Goal: Book appointment/travel/reservation

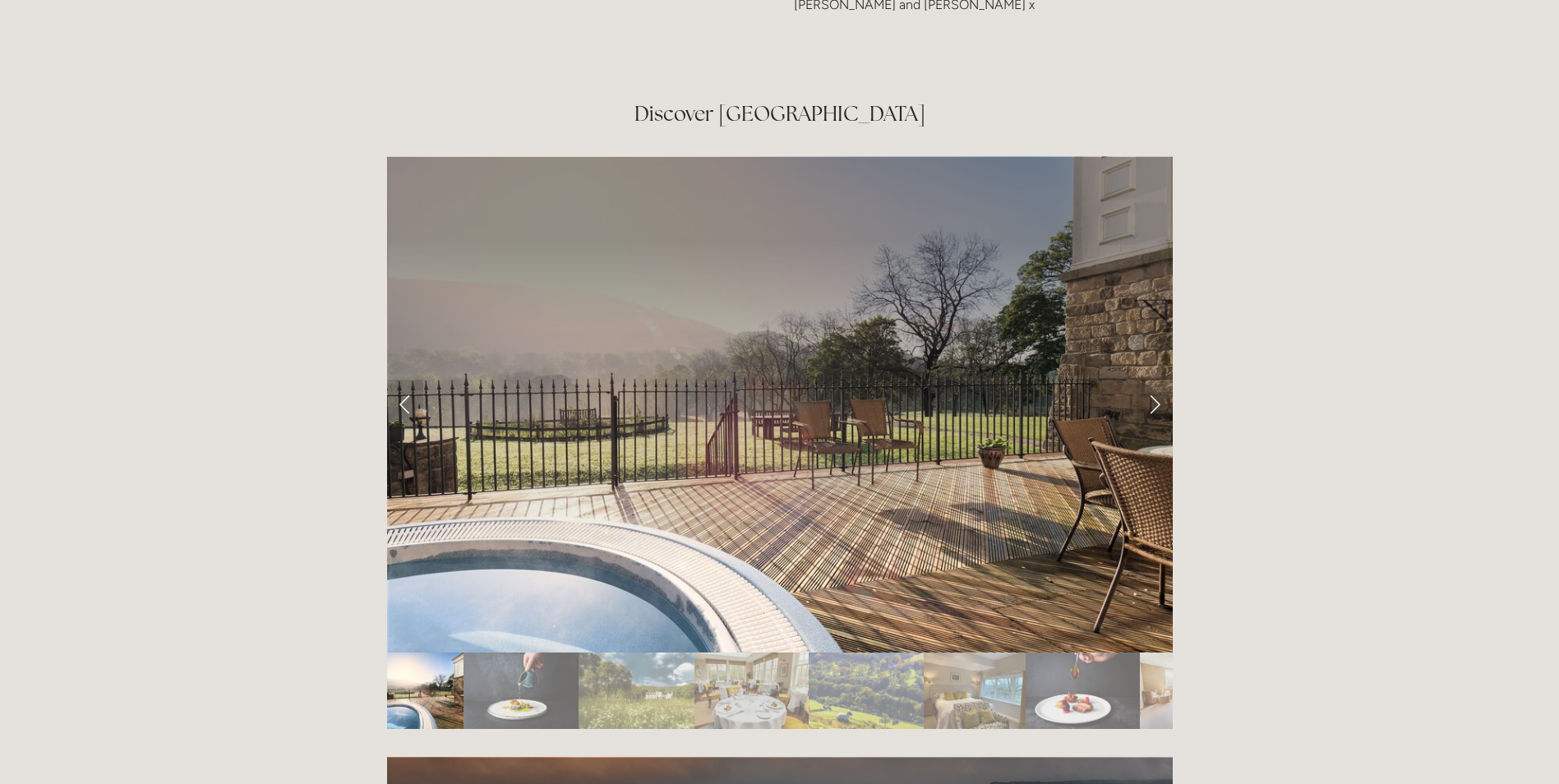
scroll to position [2711, 0]
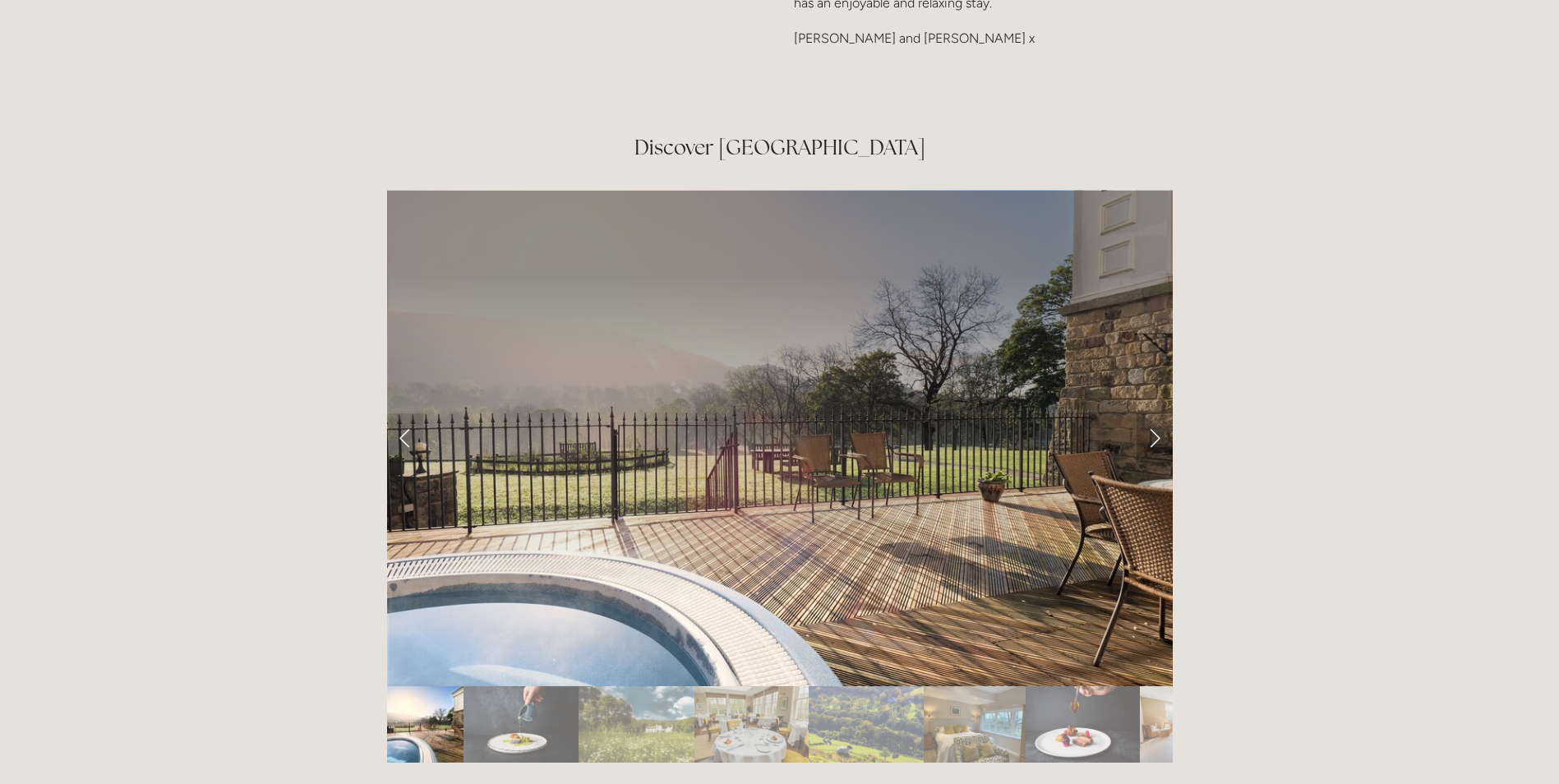
click at [1153, 413] on link "Next Slide" at bounding box center [1154, 437] width 36 height 49
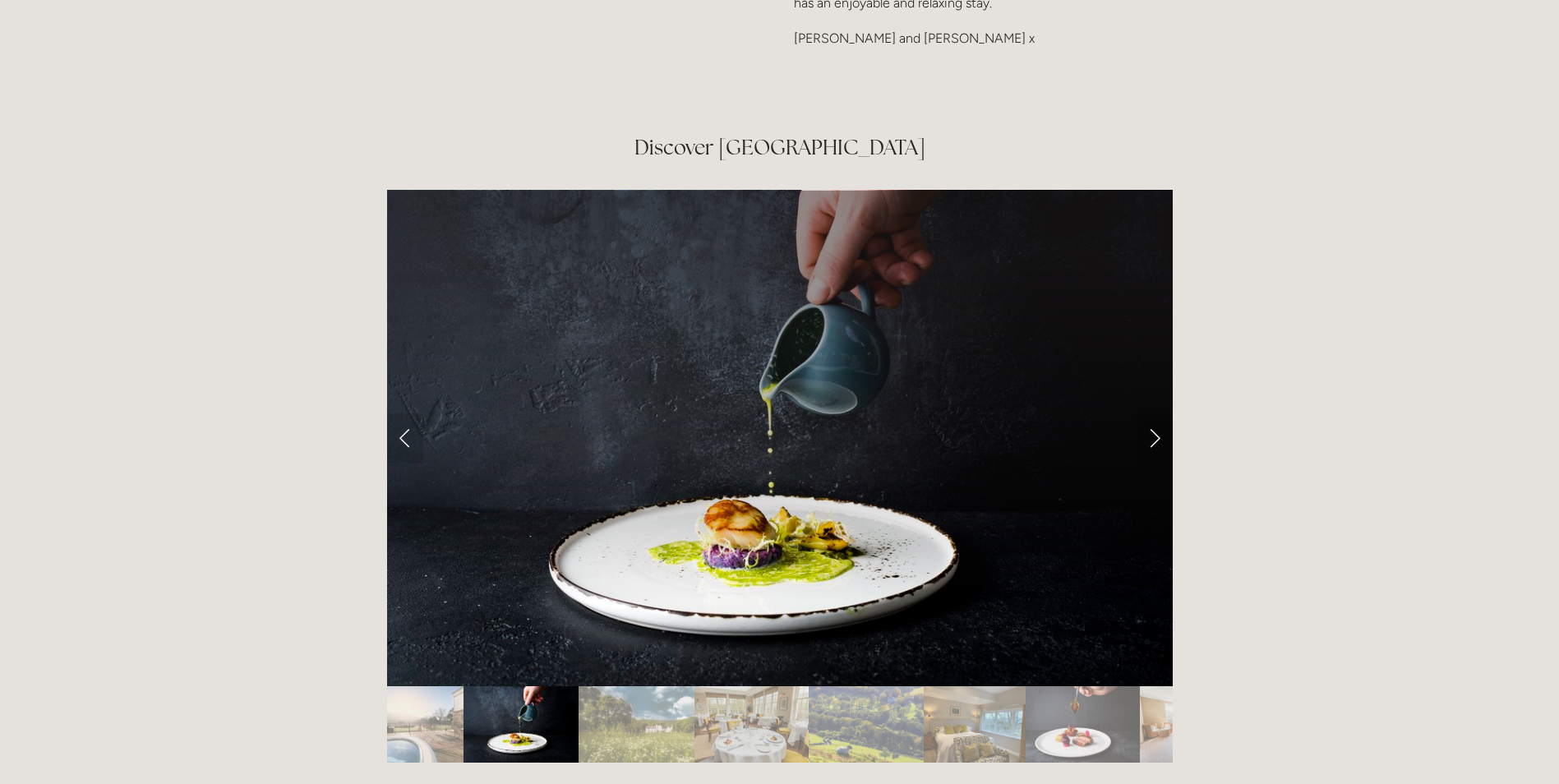
click at [1153, 413] on link "Next Slide" at bounding box center [1154, 437] width 36 height 49
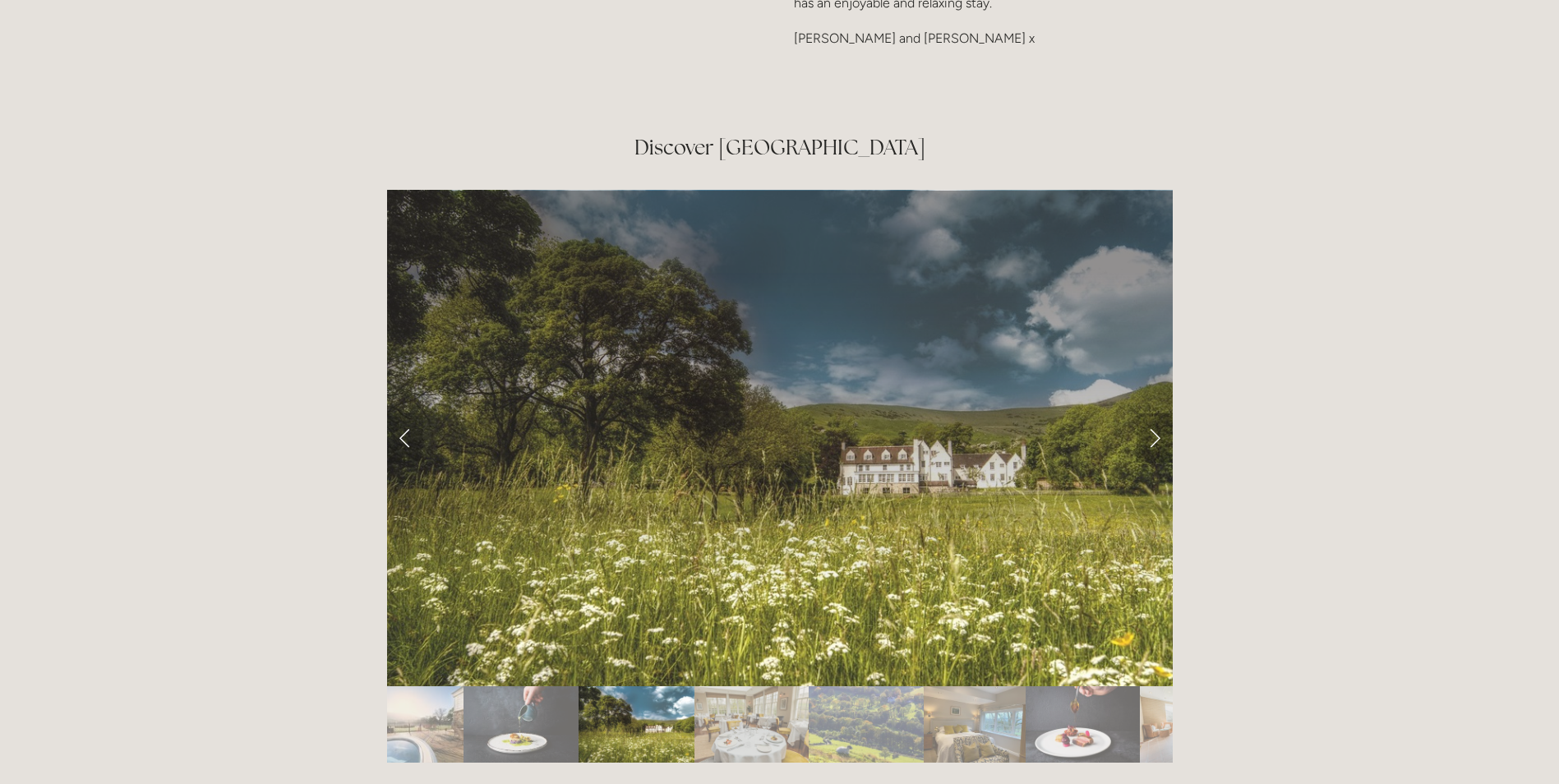
click at [1153, 413] on link "Next Slide" at bounding box center [1154, 437] width 36 height 49
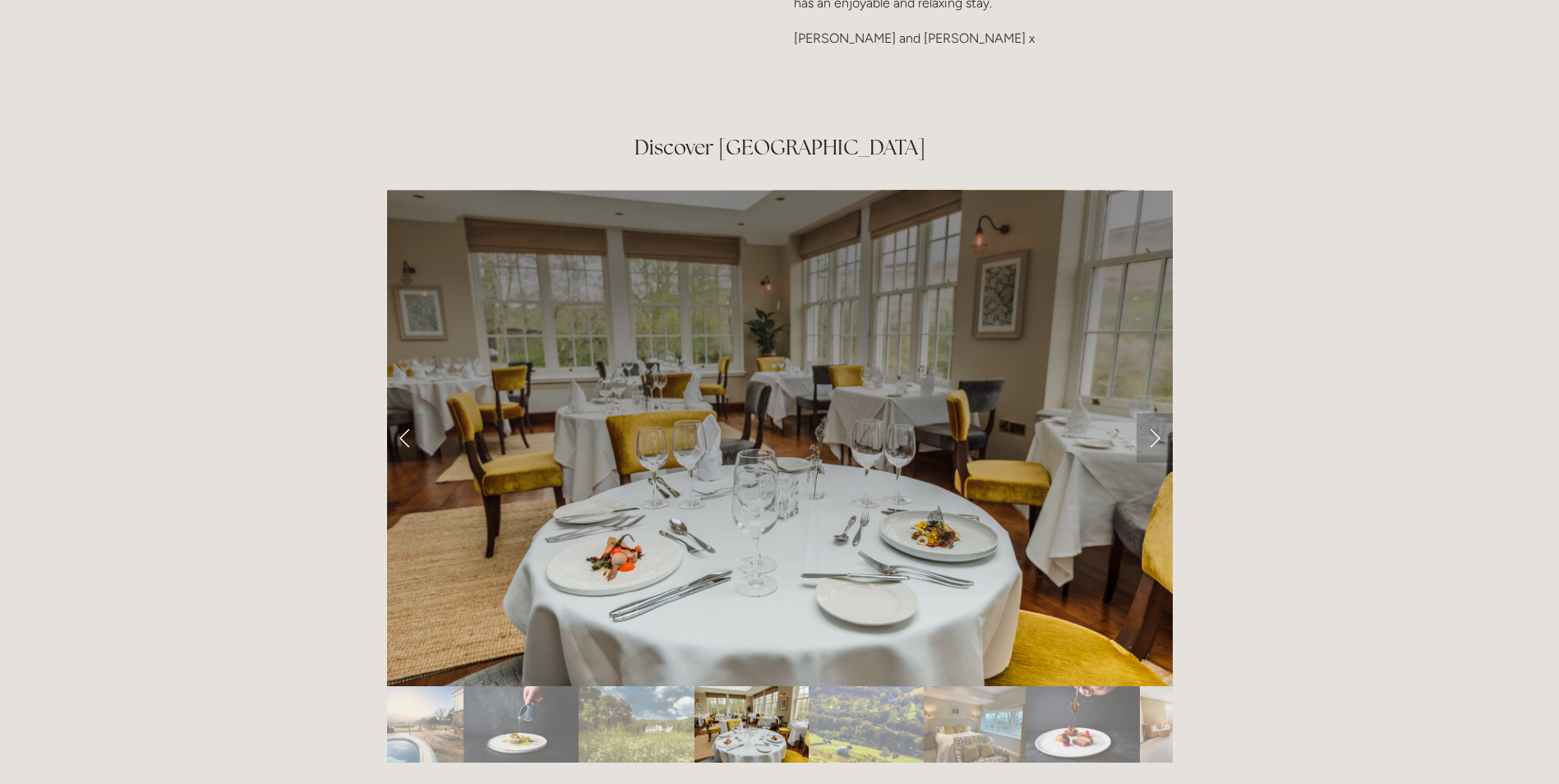
click at [1153, 413] on link "Next Slide" at bounding box center [1154, 437] width 36 height 49
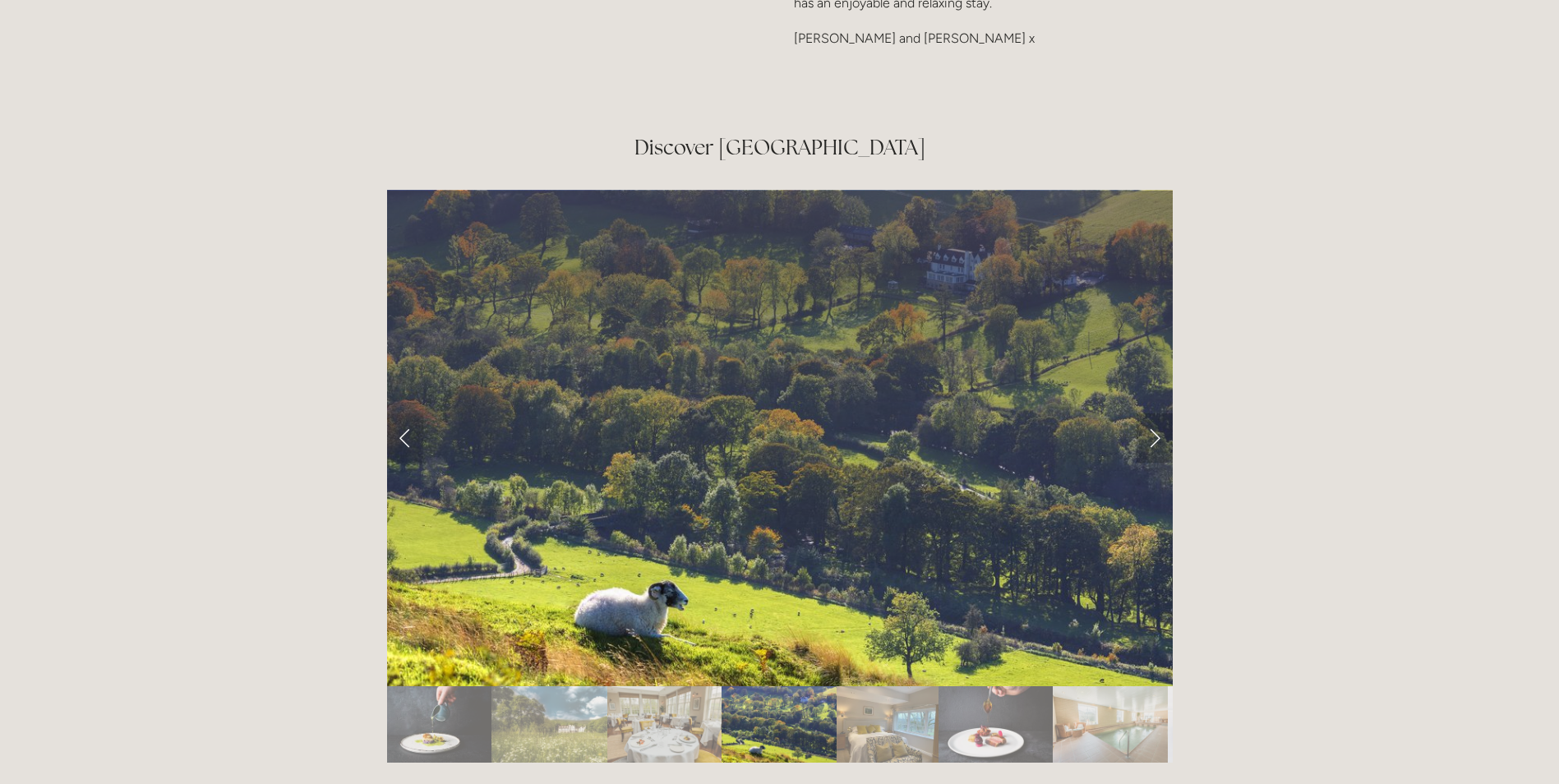
click at [1153, 413] on link "Next Slide" at bounding box center [1154, 437] width 36 height 49
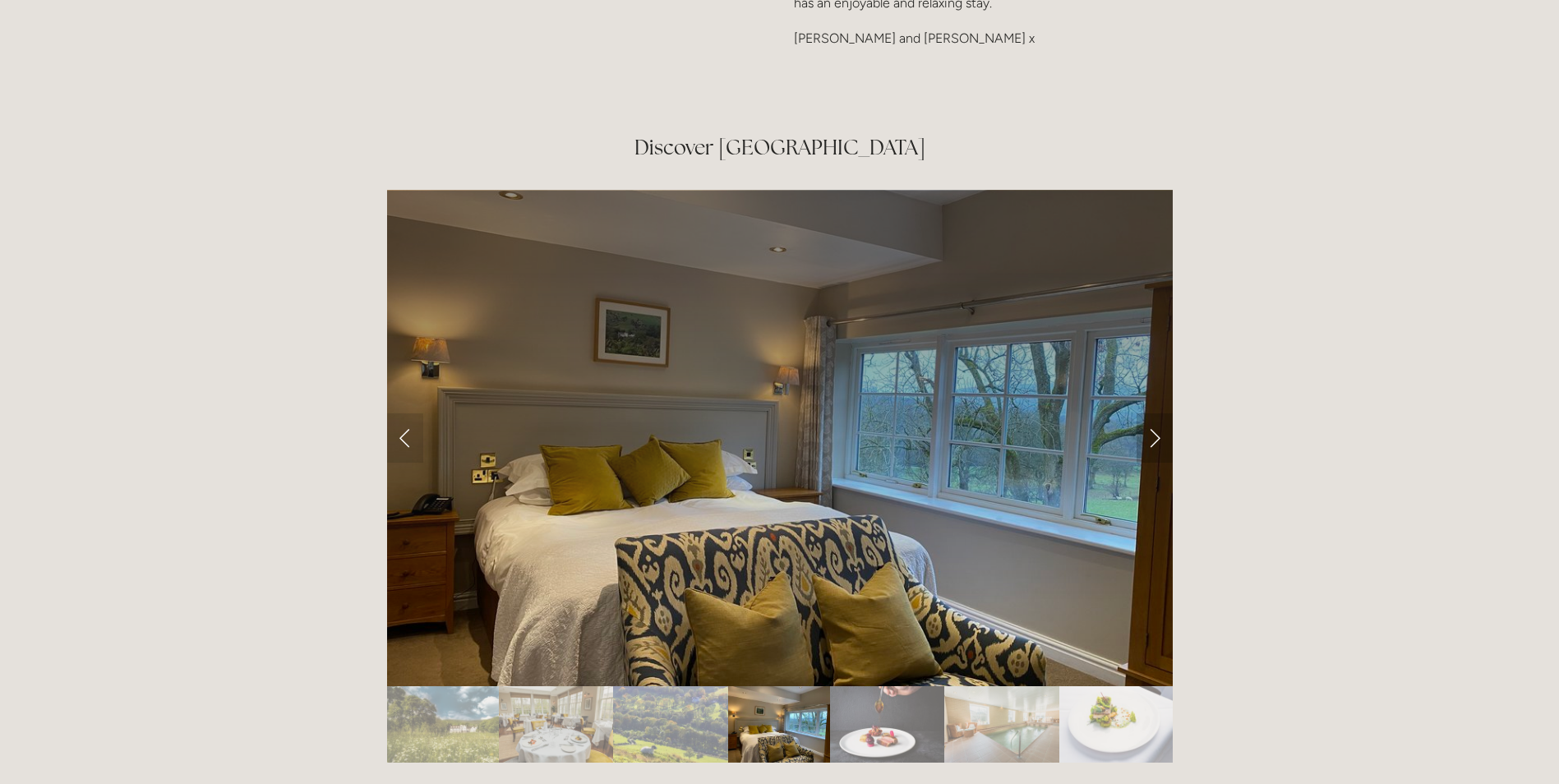
click at [1153, 413] on link "Next Slide" at bounding box center [1154, 437] width 36 height 49
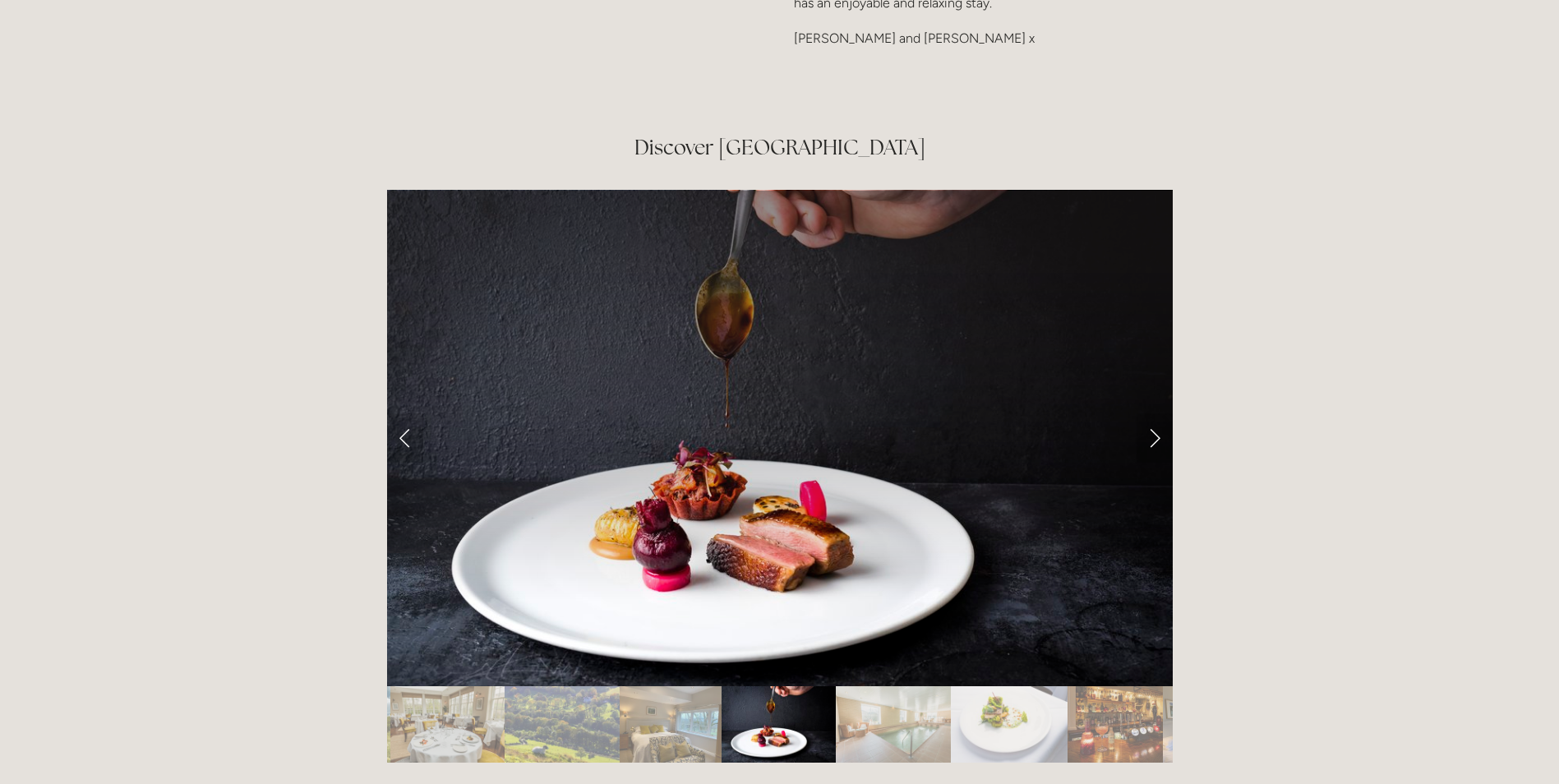
click at [1153, 413] on link "Next Slide" at bounding box center [1154, 437] width 36 height 49
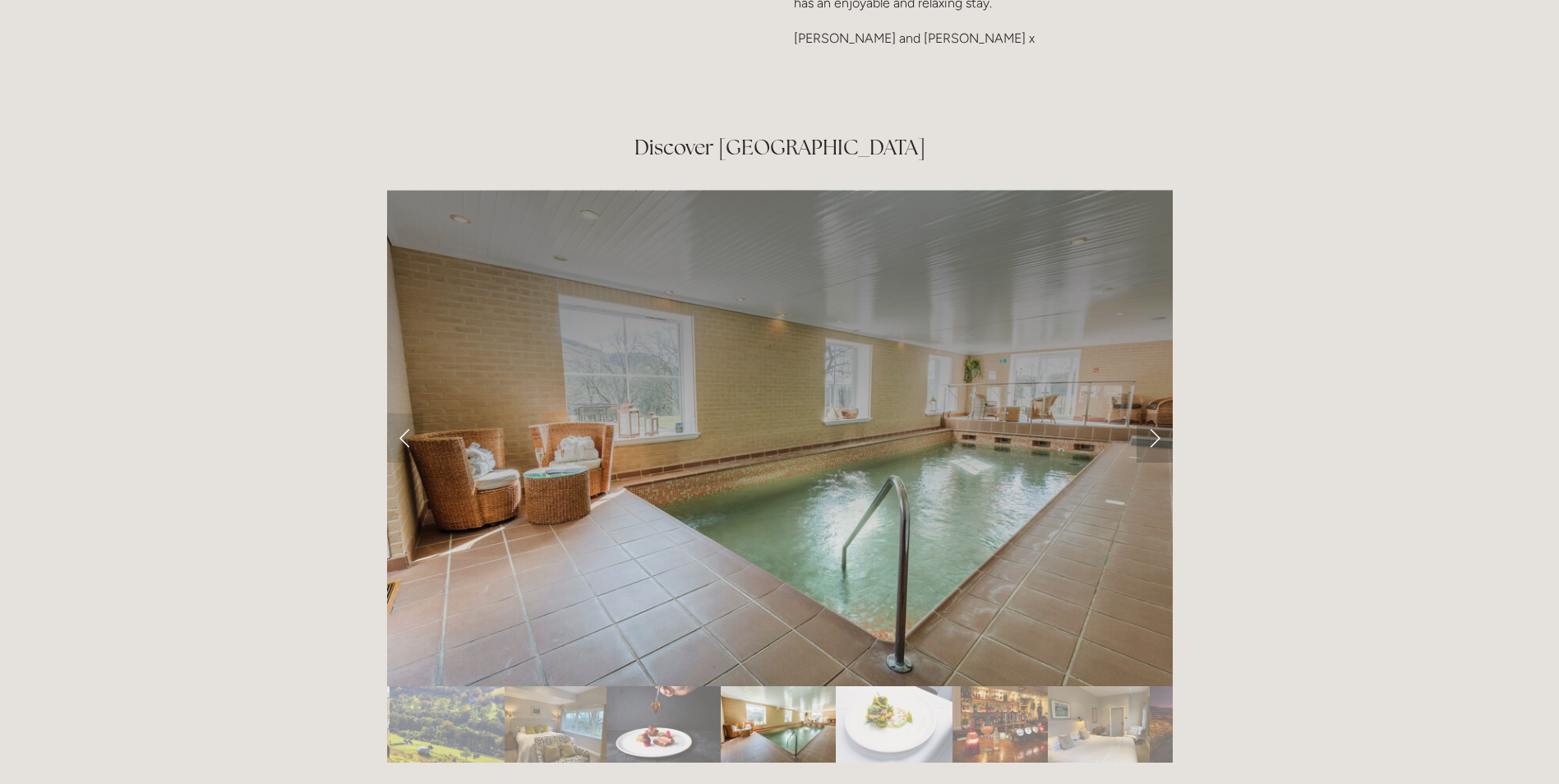
click at [1152, 413] on link "Next Slide" at bounding box center [1154, 437] width 36 height 49
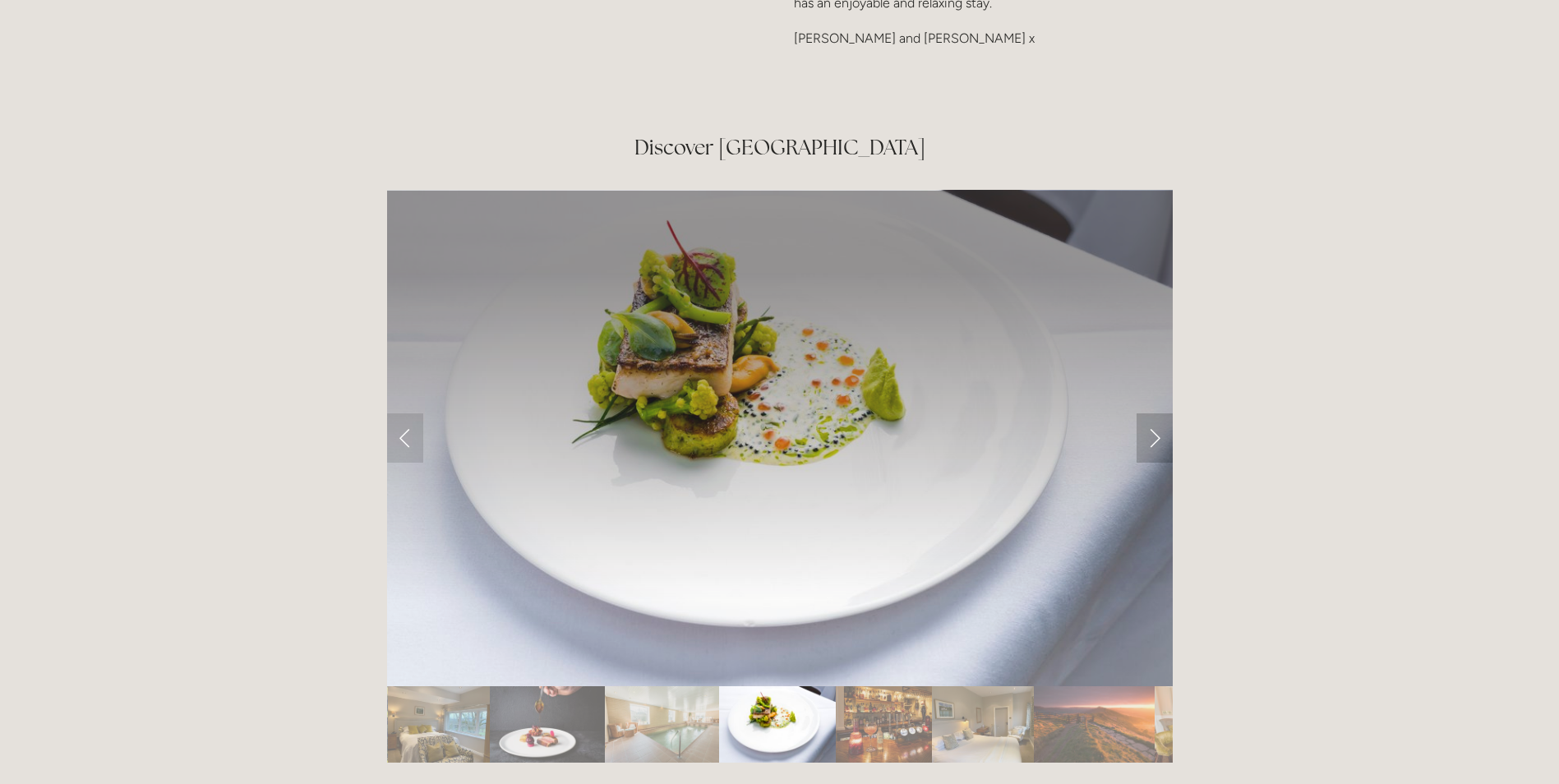
click at [1151, 413] on link "Next Slide" at bounding box center [1154, 437] width 36 height 49
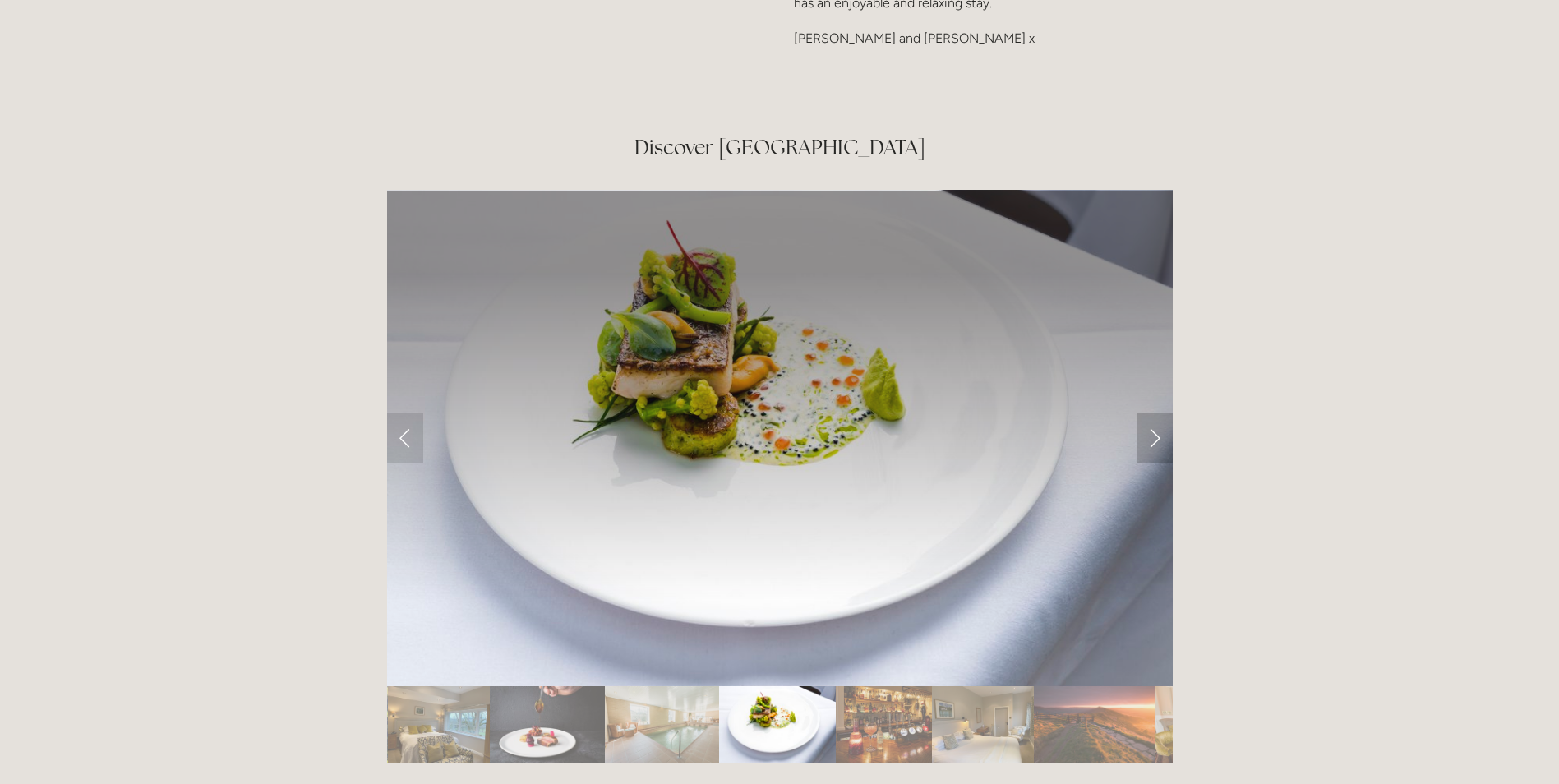
click at [1139, 413] on link "Next Slide" at bounding box center [1154, 437] width 36 height 49
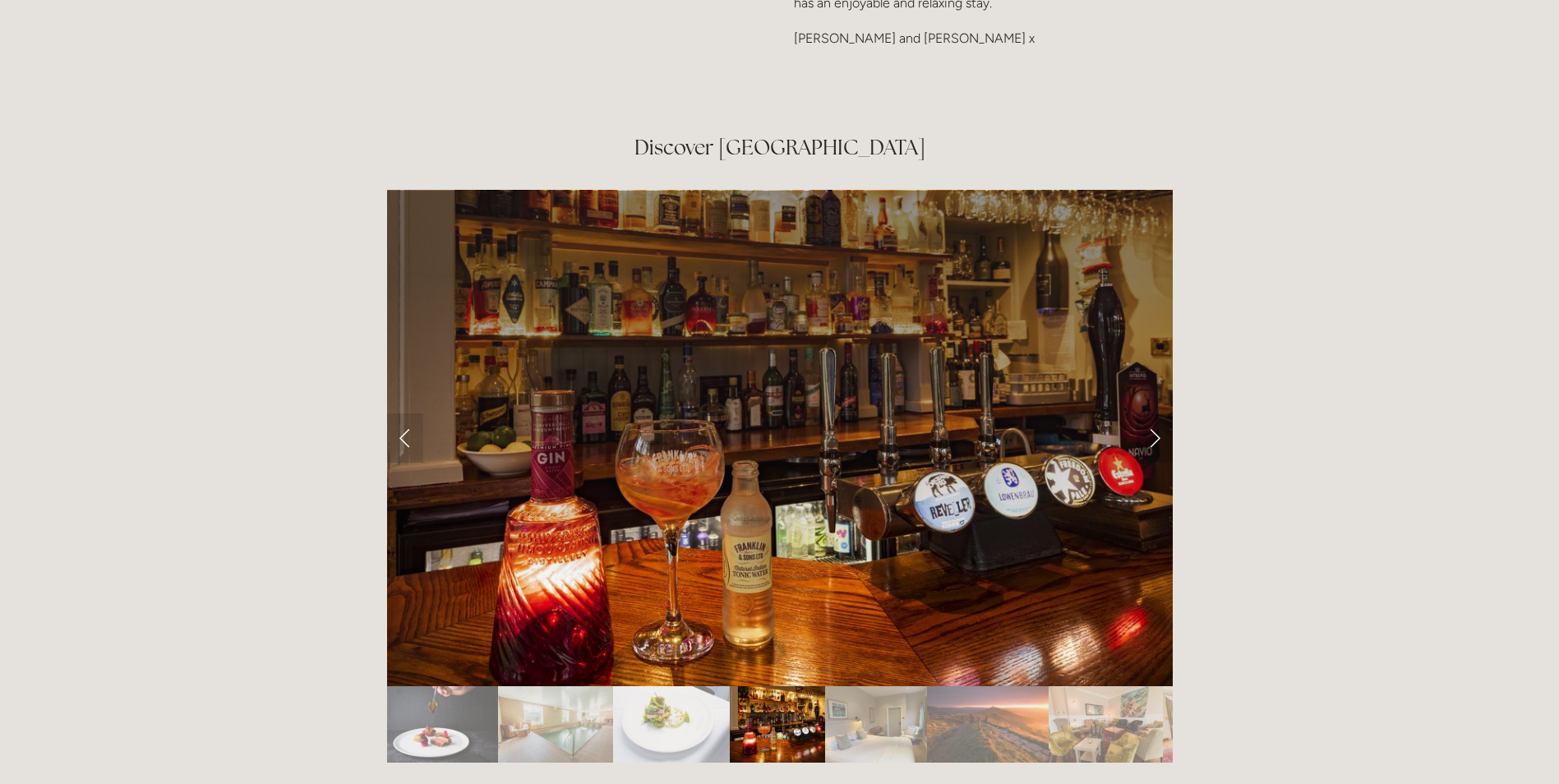
click at [1140, 413] on link "Next Slide" at bounding box center [1154, 437] width 36 height 49
click at [1146, 413] on link "Next Slide" at bounding box center [1154, 437] width 36 height 49
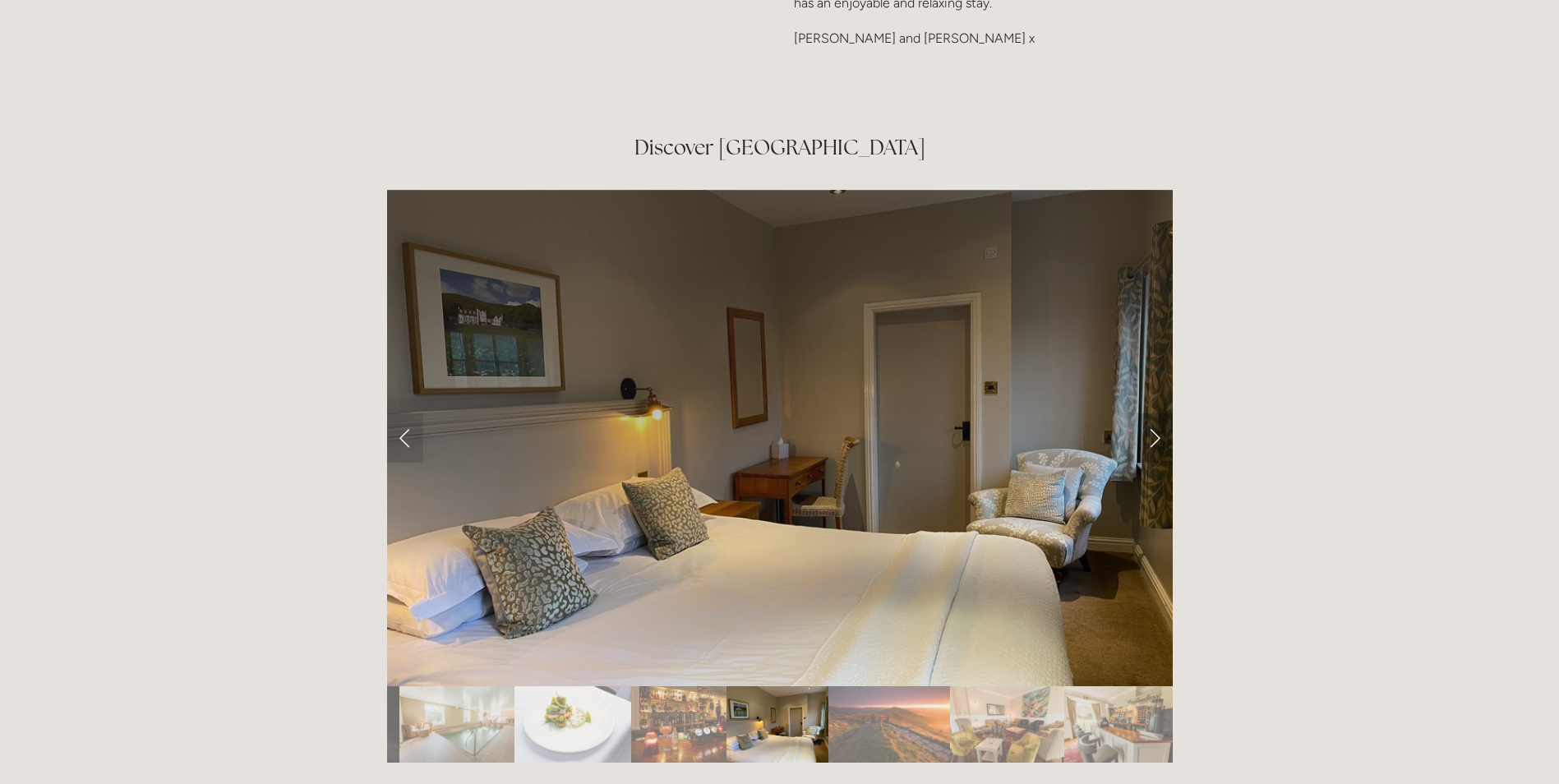
click at [1146, 413] on link "Next Slide" at bounding box center [1154, 437] width 36 height 49
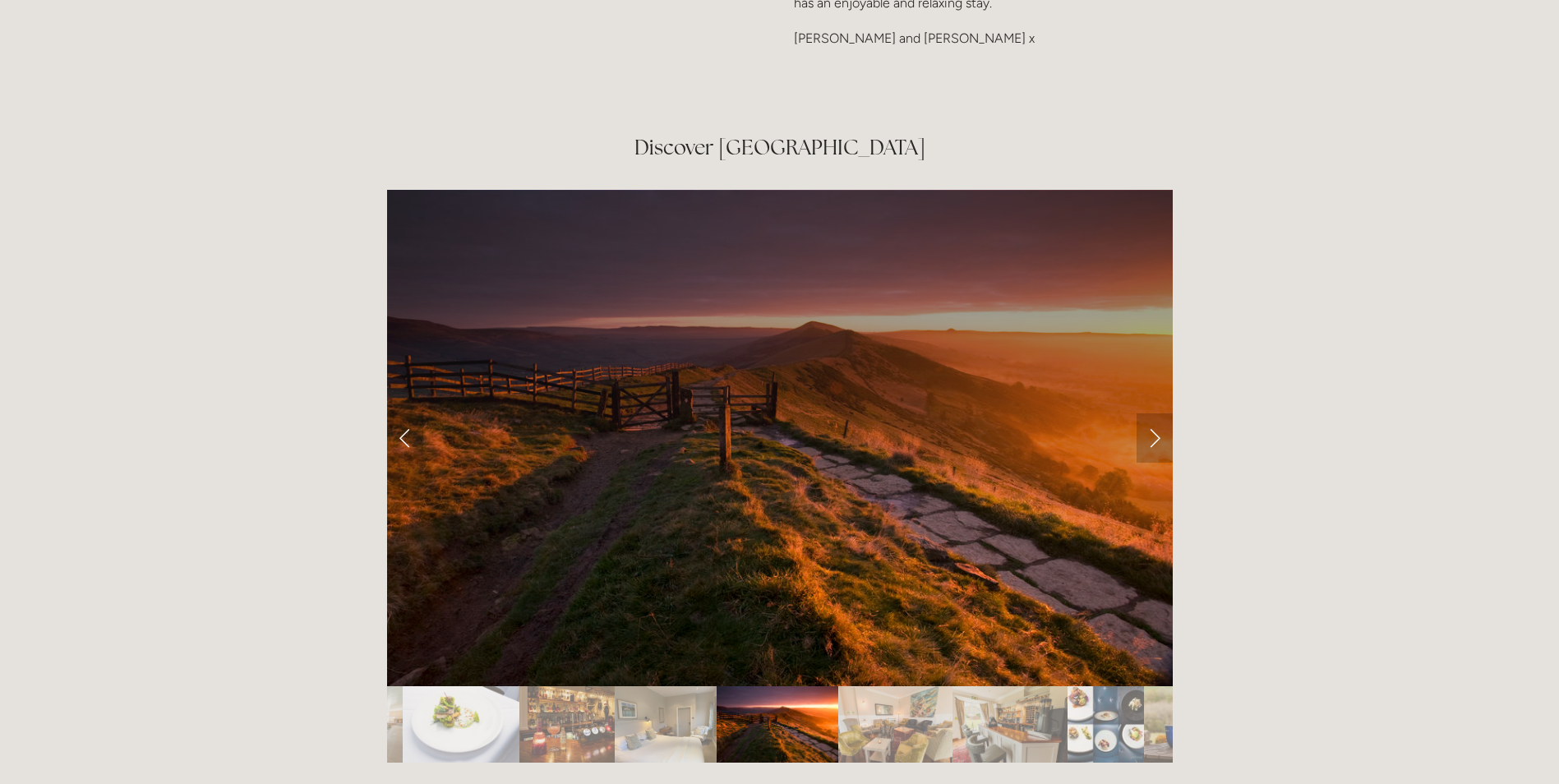
click at [1146, 413] on link "Next Slide" at bounding box center [1154, 437] width 36 height 49
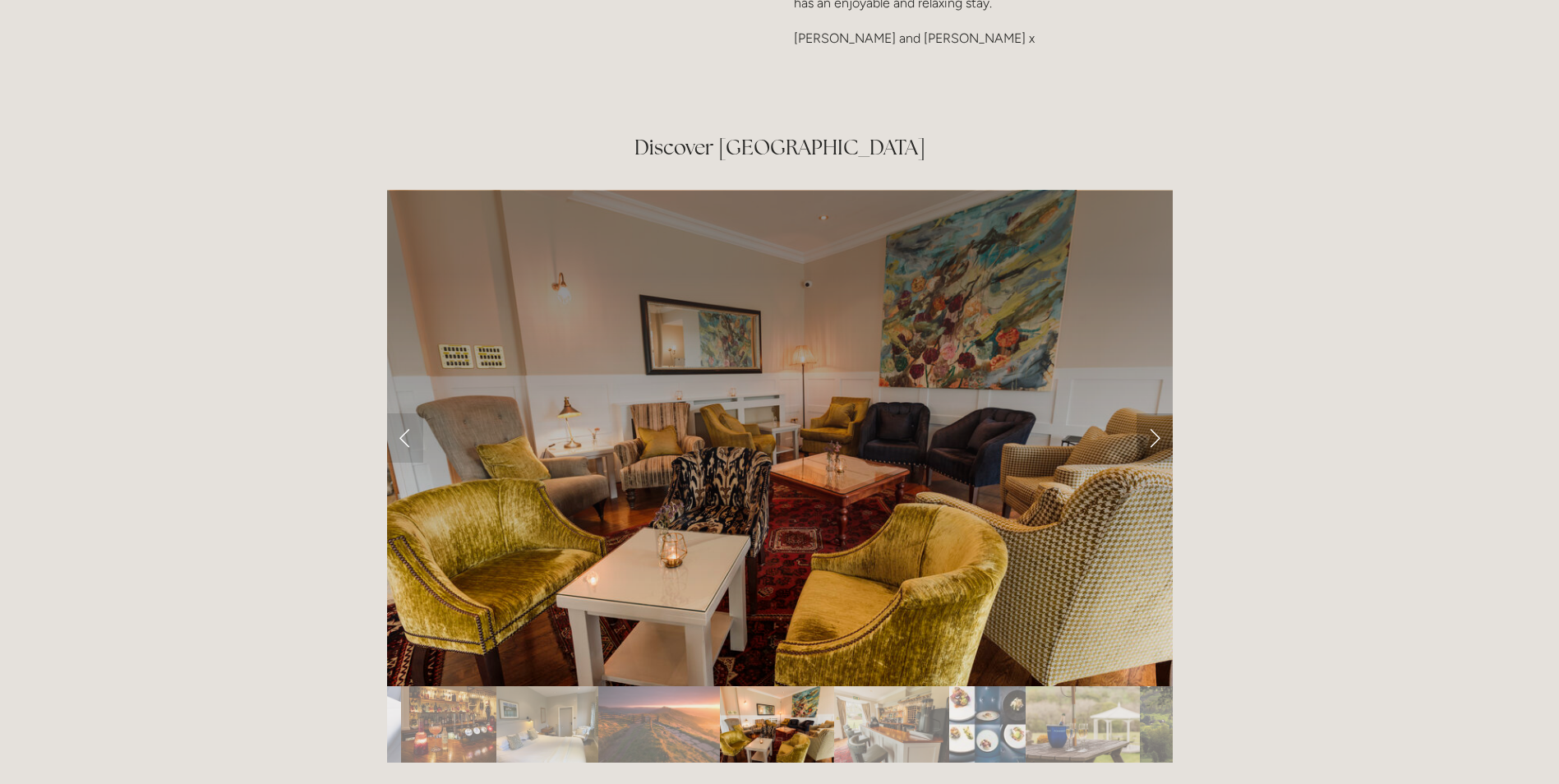
click at [1146, 413] on link "Next Slide" at bounding box center [1154, 437] width 36 height 49
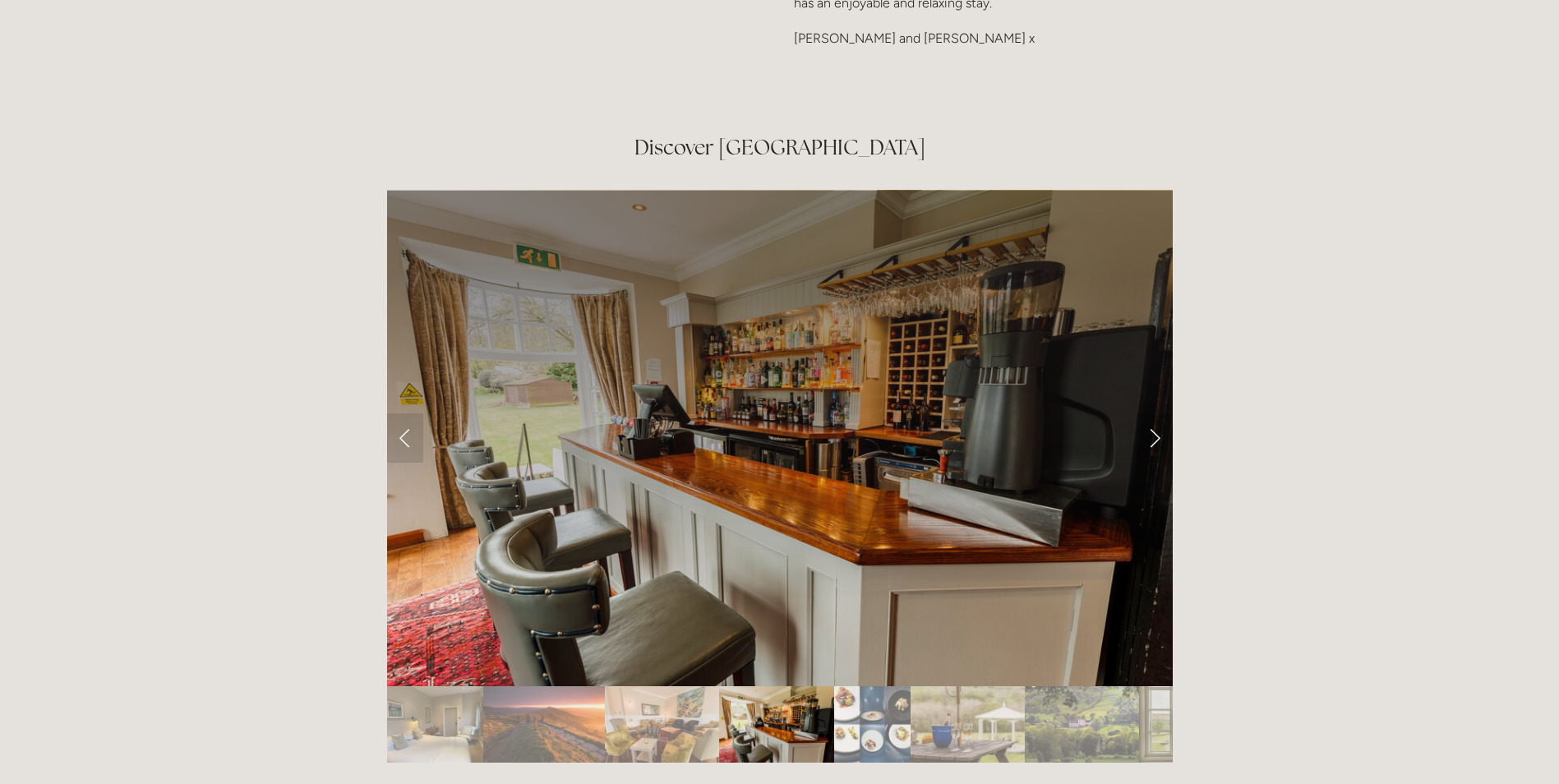
click at [1146, 413] on link "Next Slide" at bounding box center [1154, 437] width 36 height 49
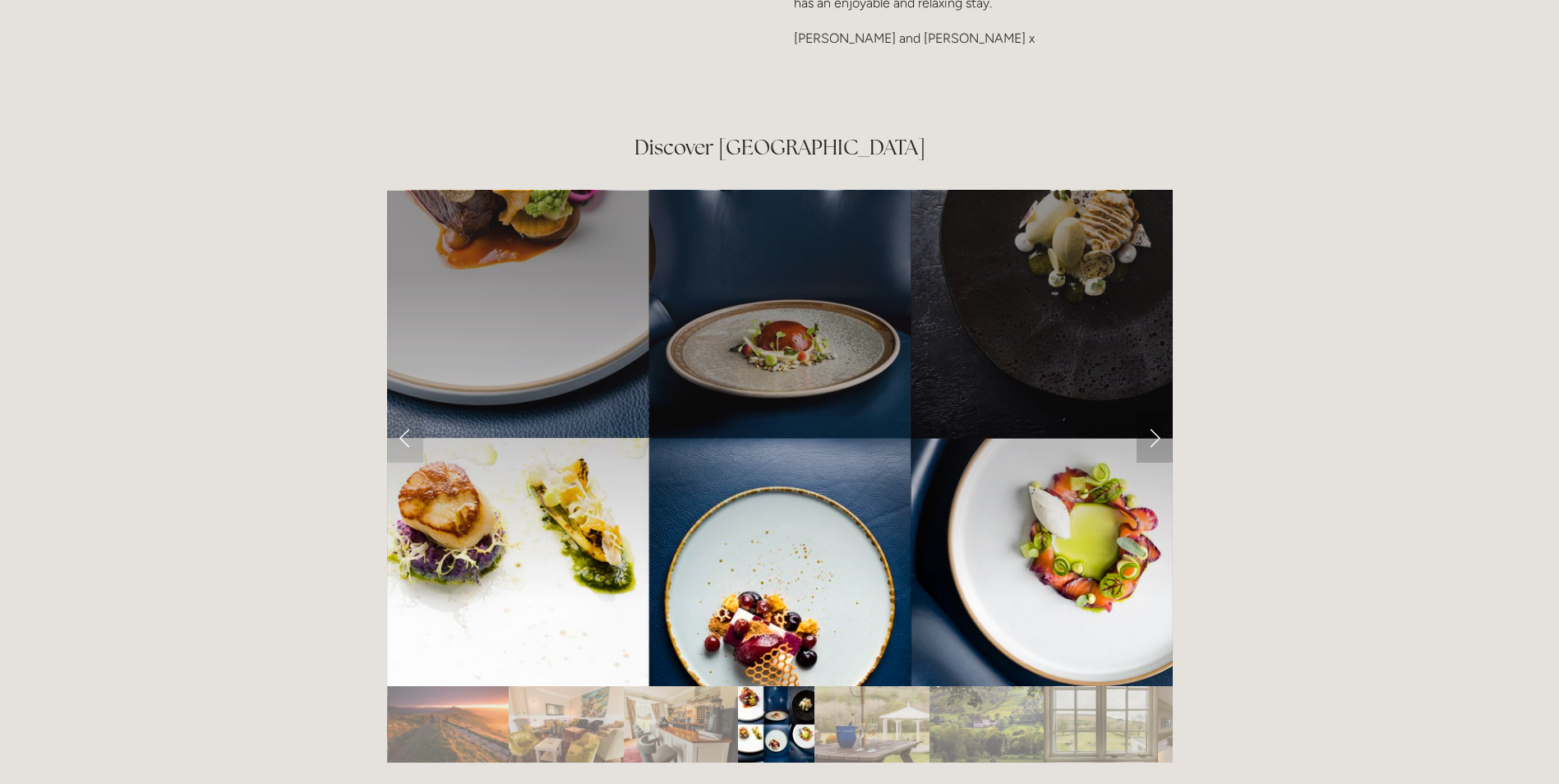
click at [1146, 413] on link "Next Slide" at bounding box center [1154, 437] width 36 height 49
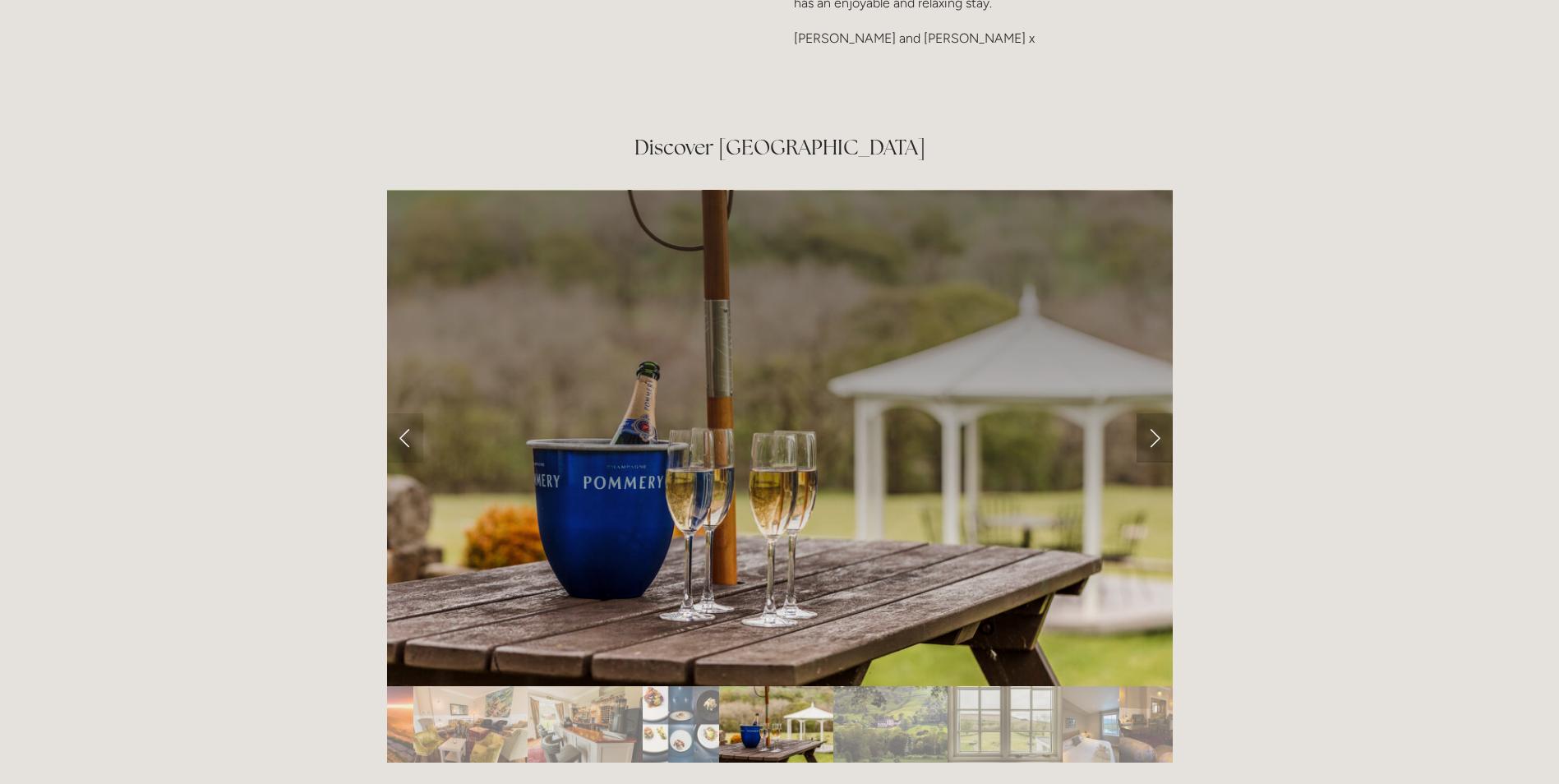
click at [1146, 413] on link "Next Slide" at bounding box center [1154, 437] width 36 height 49
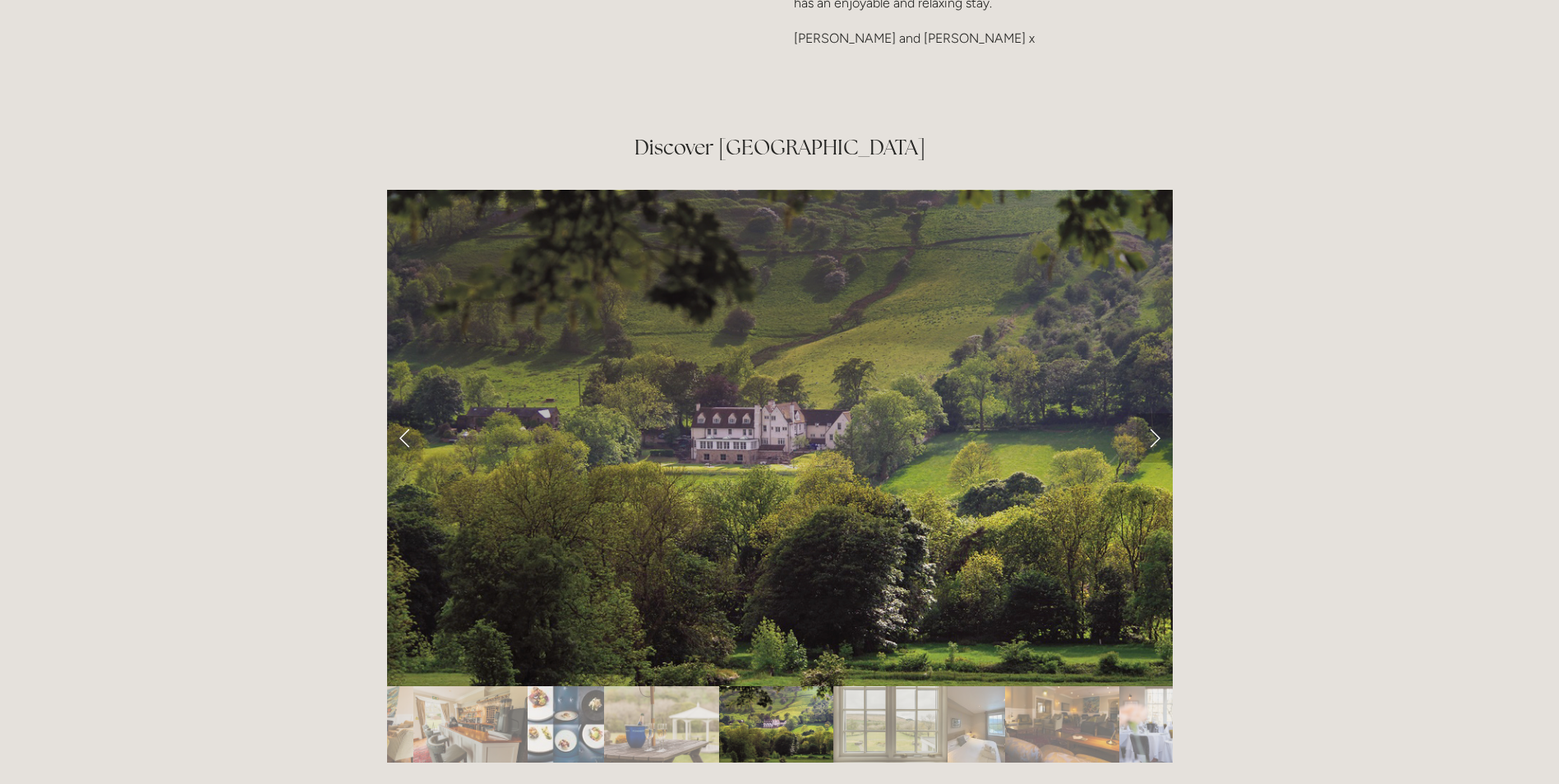
click at [1146, 413] on link "Next Slide" at bounding box center [1154, 437] width 36 height 49
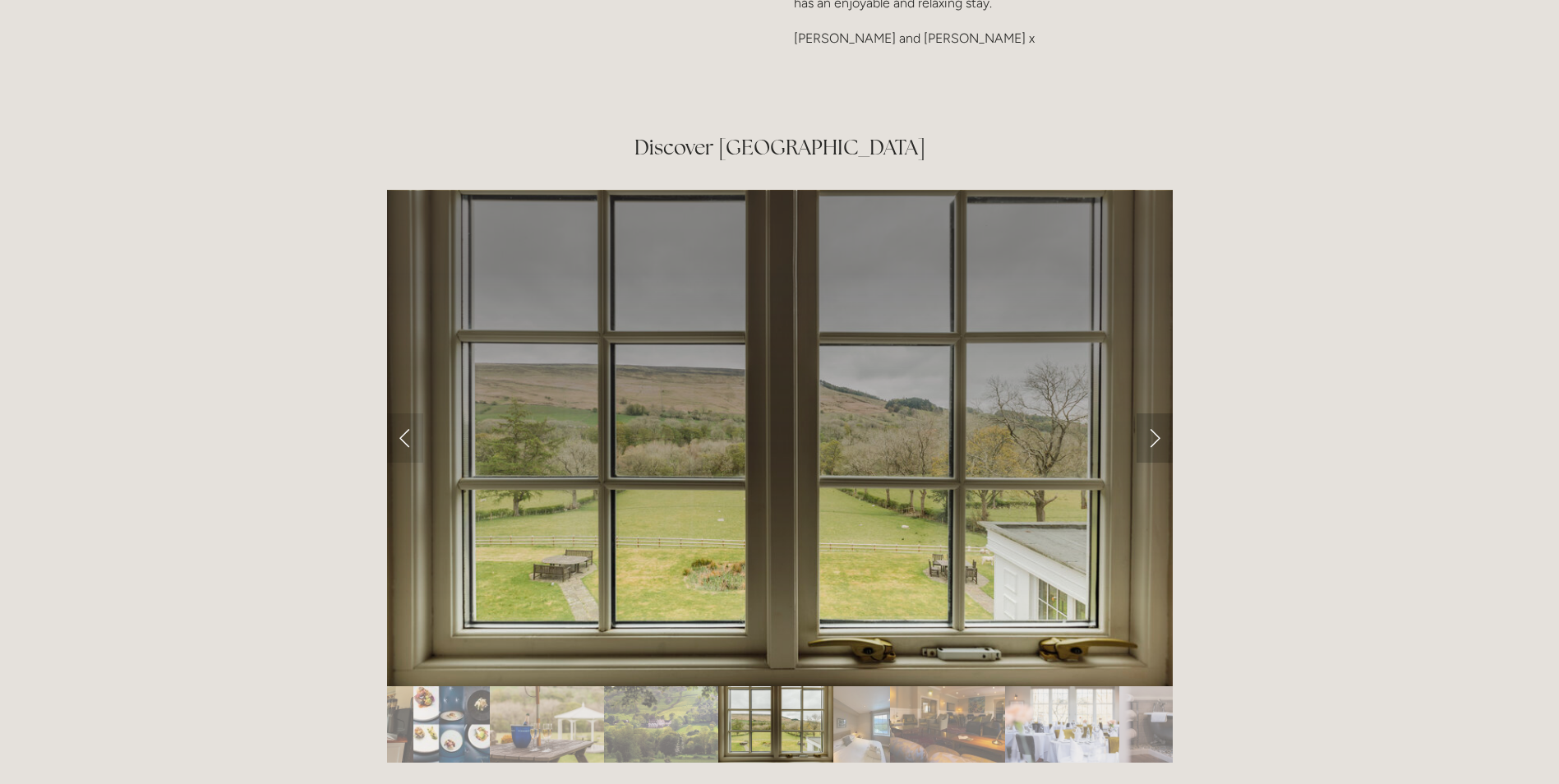
click at [1146, 413] on link "Next Slide" at bounding box center [1154, 437] width 36 height 49
click at [1151, 413] on link "Next Slide" at bounding box center [1154, 437] width 36 height 49
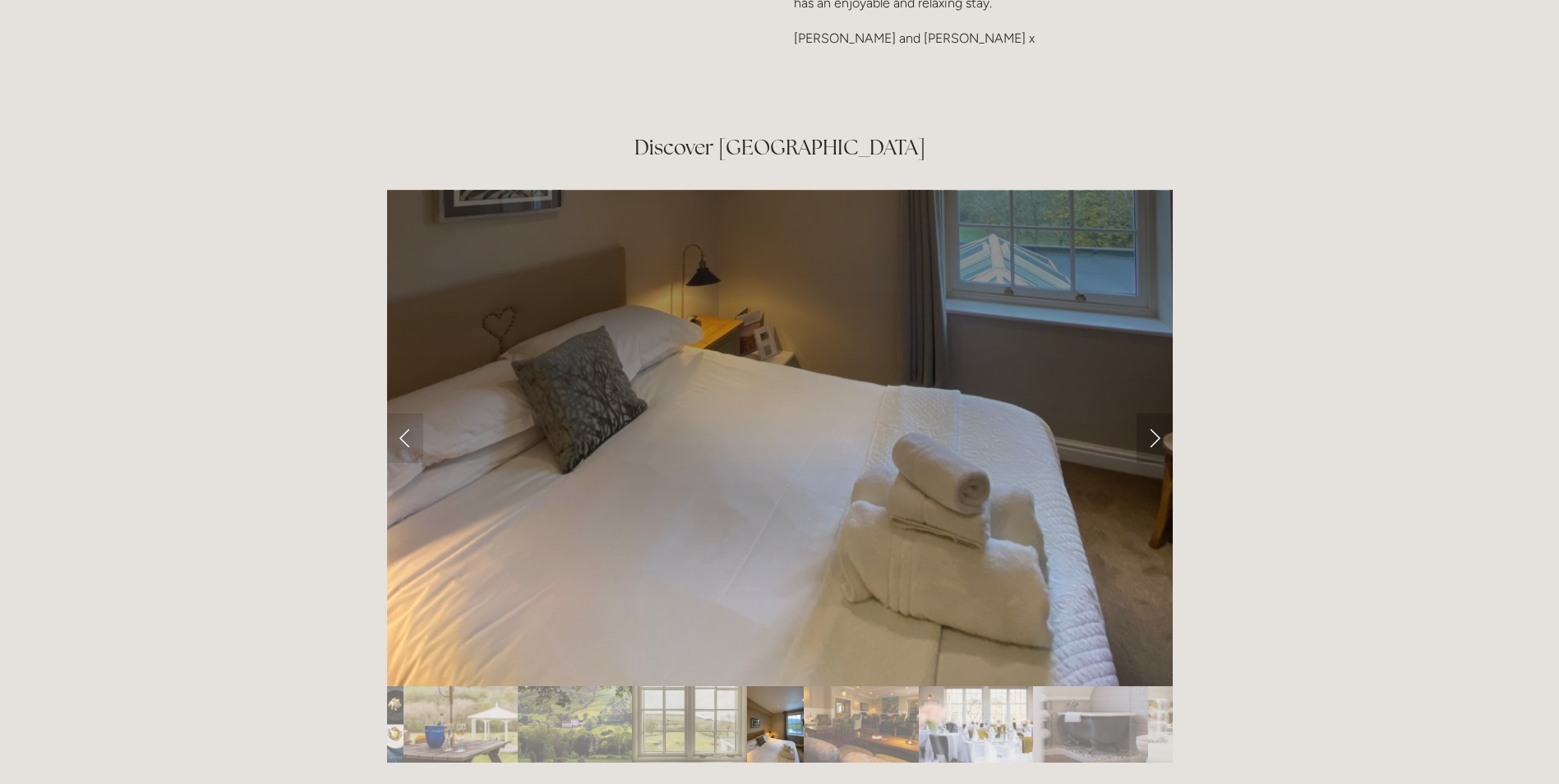
click at [1151, 413] on link "Next Slide" at bounding box center [1154, 437] width 36 height 49
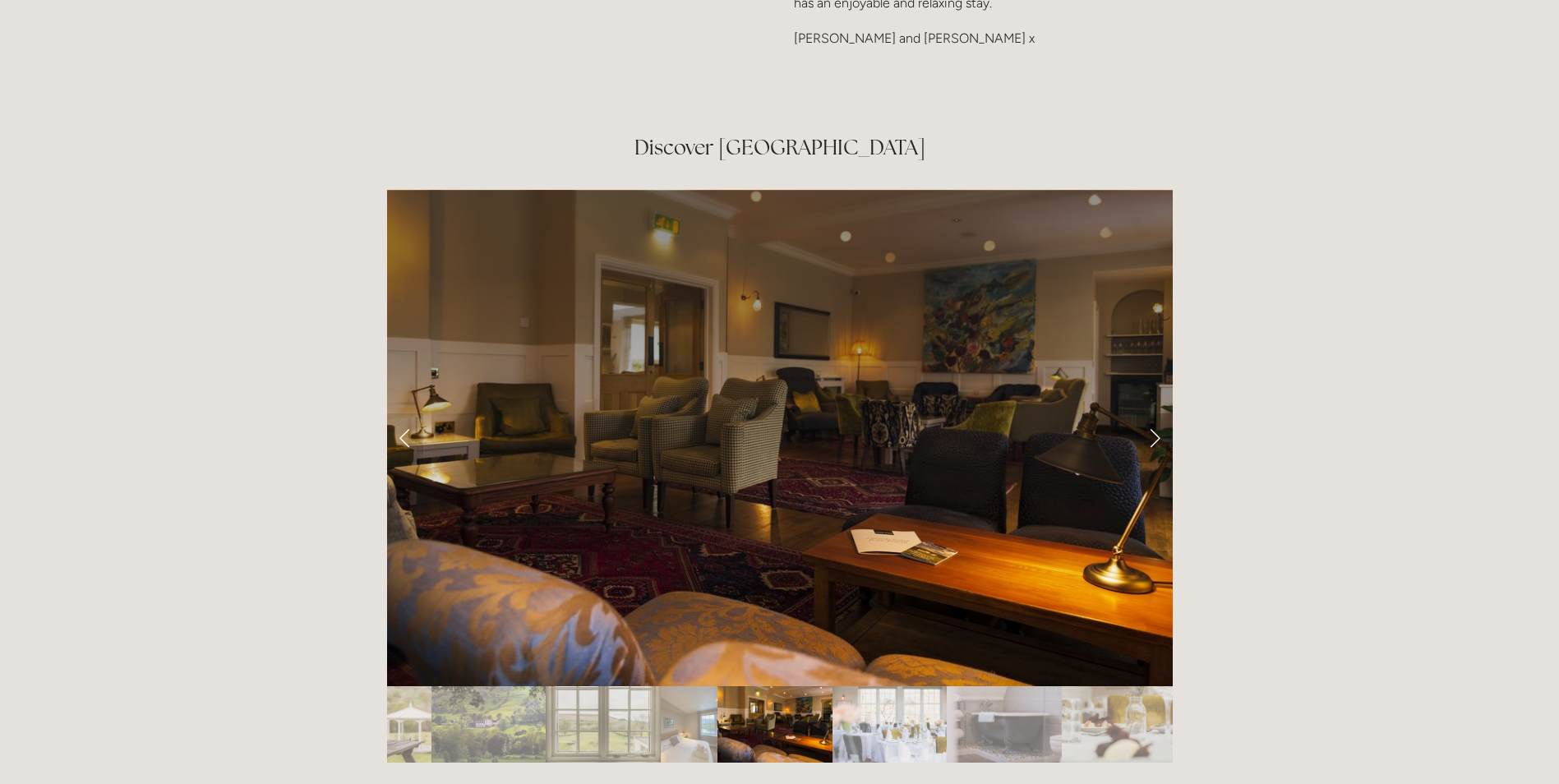
click at [1151, 413] on link "Next Slide" at bounding box center [1154, 437] width 36 height 49
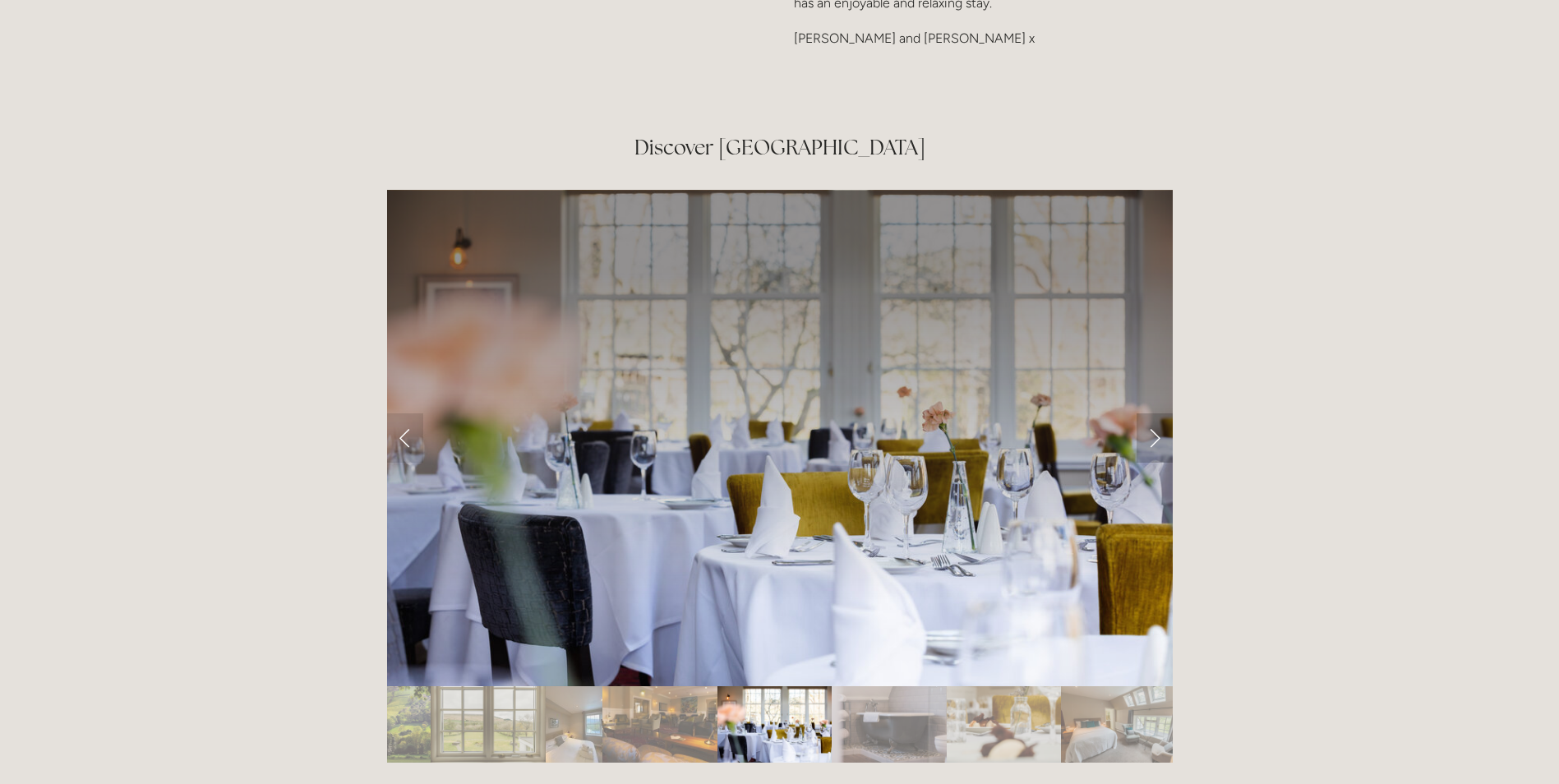
click at [1151, 413] on link "Next Slide" at bounding box center [1154, 437] width 36 height 49
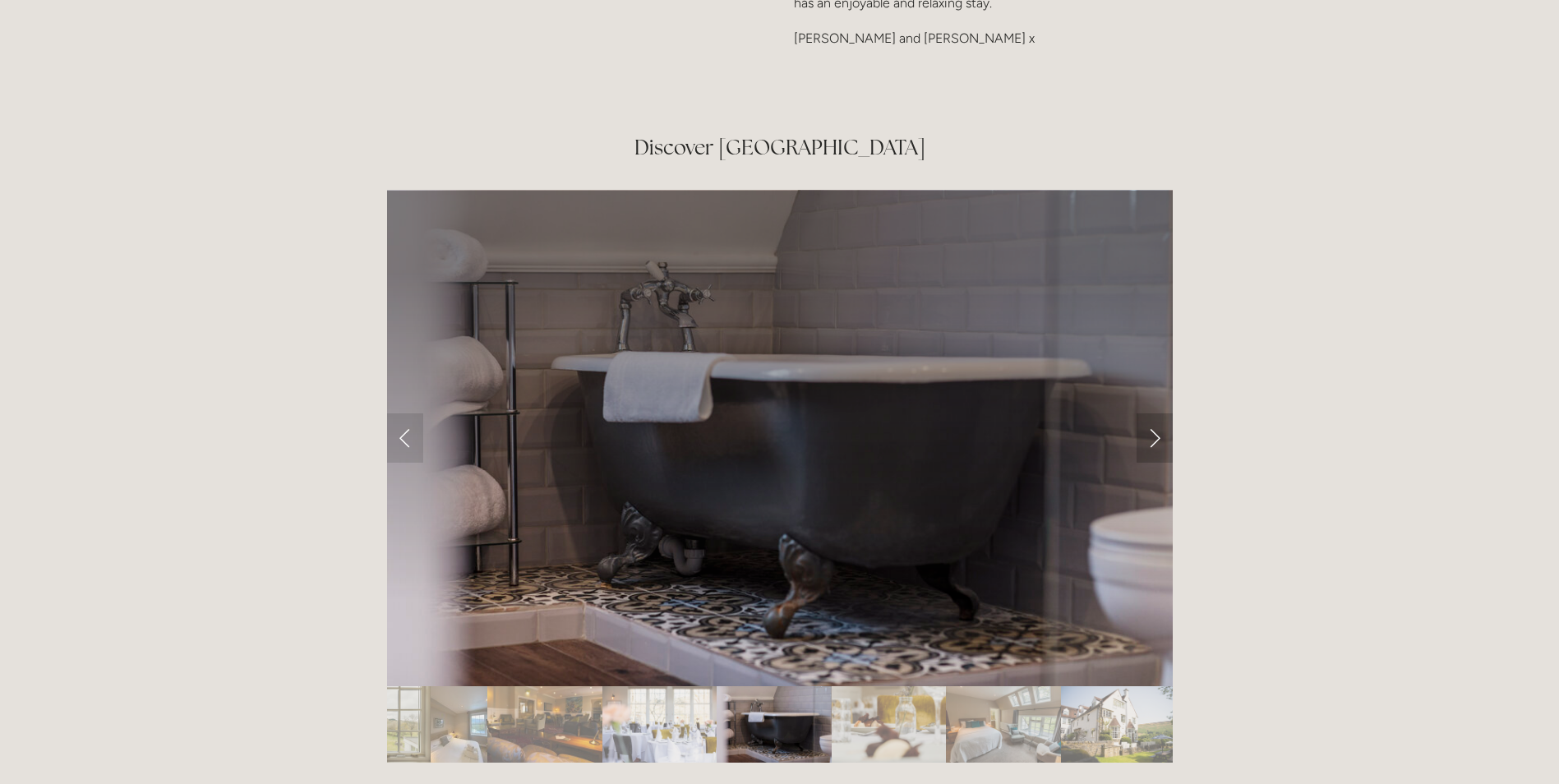
click at [1151, 413] on link "Next Slide" at bounding box center [1154, 437] width 36 height 49
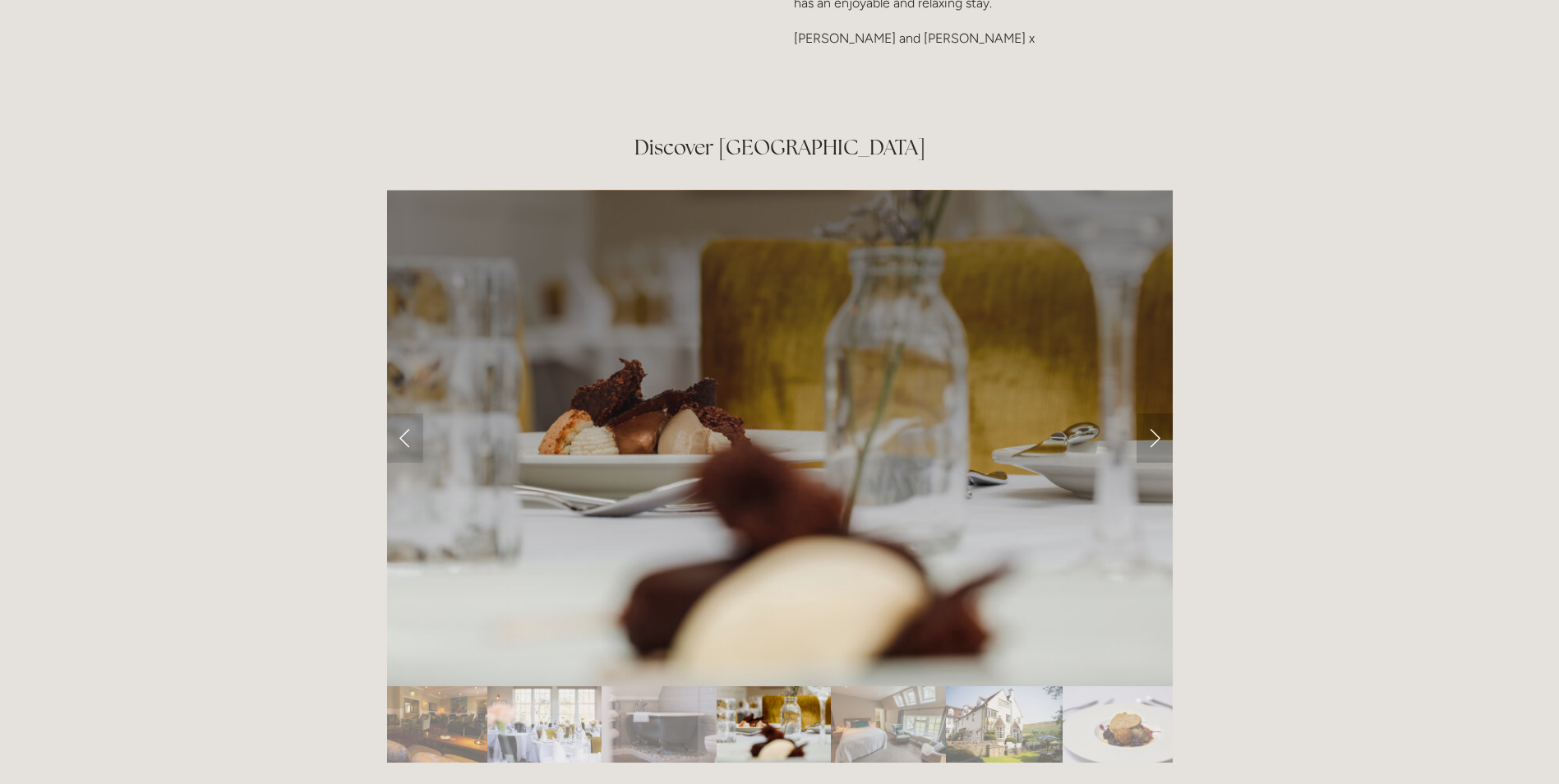
click at [1151, 413] on link "Next Slide" at bounding box center [1154, 437] width 36 height 49
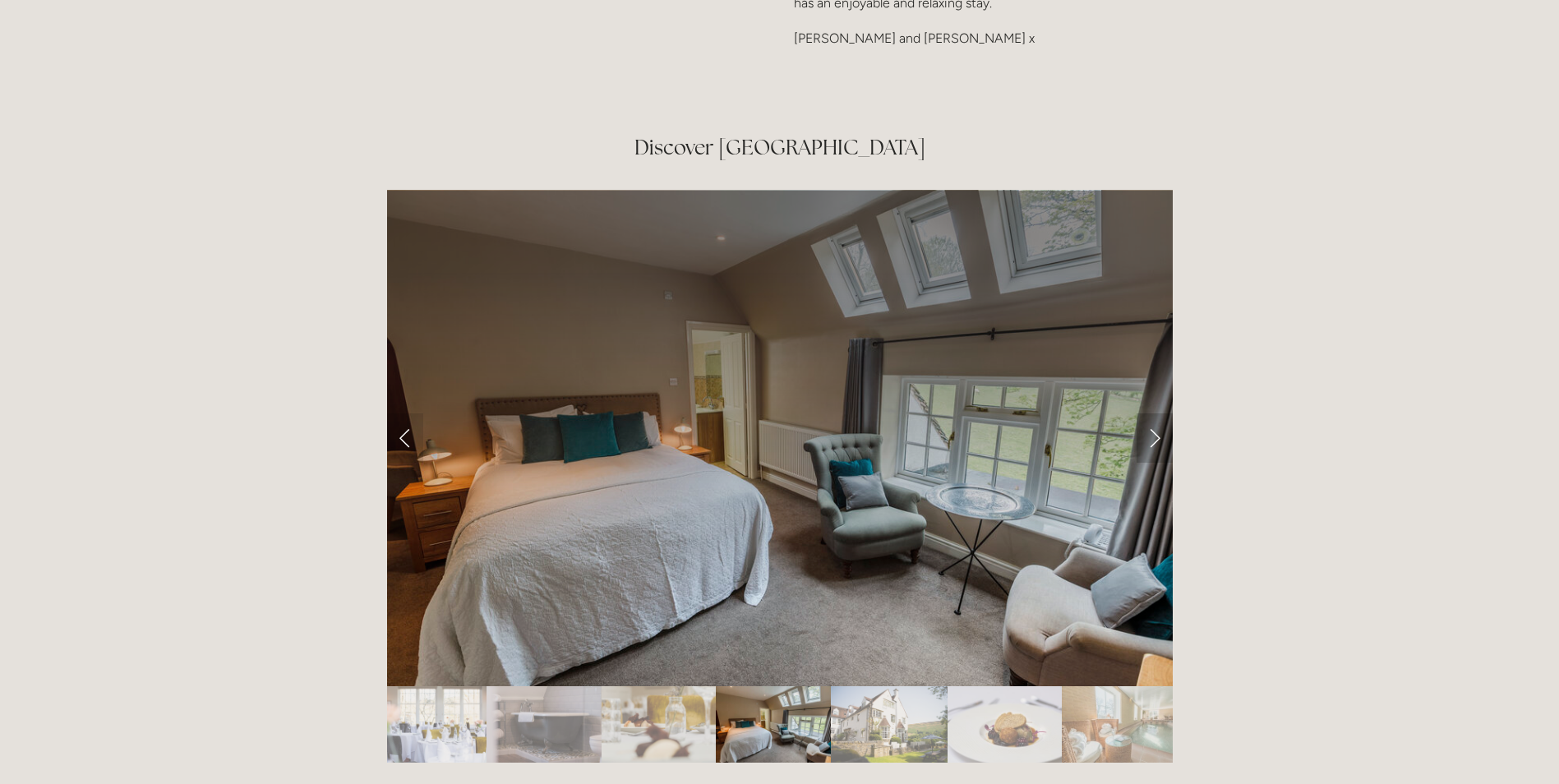
click at [1151, 413] on link "Next Slide" at bounding box center [1154, 437] width 36 height 49
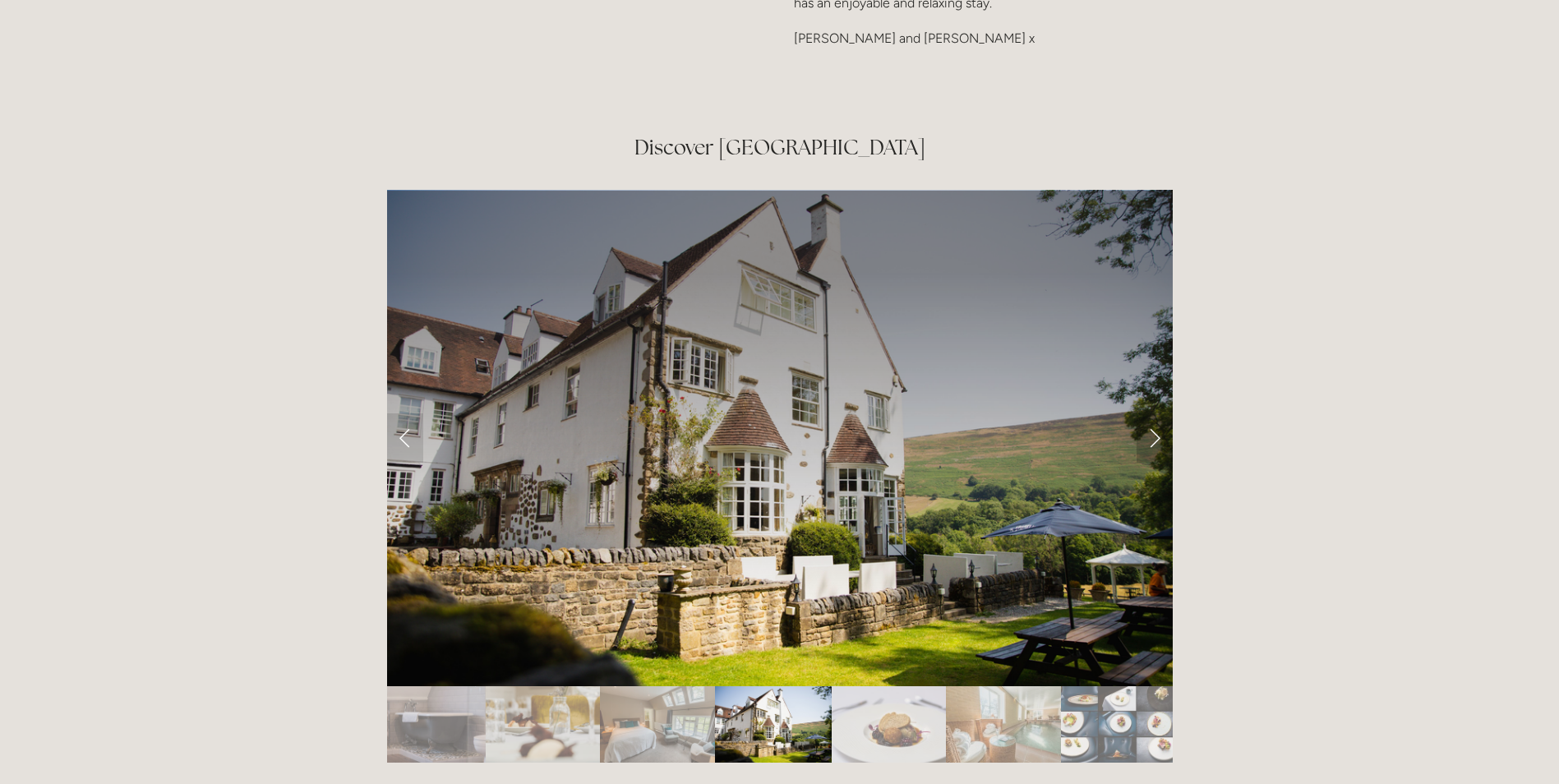
click at [1151, 413] on link "Next Slide" at bounding box center [1154, 437] width 36 height 49
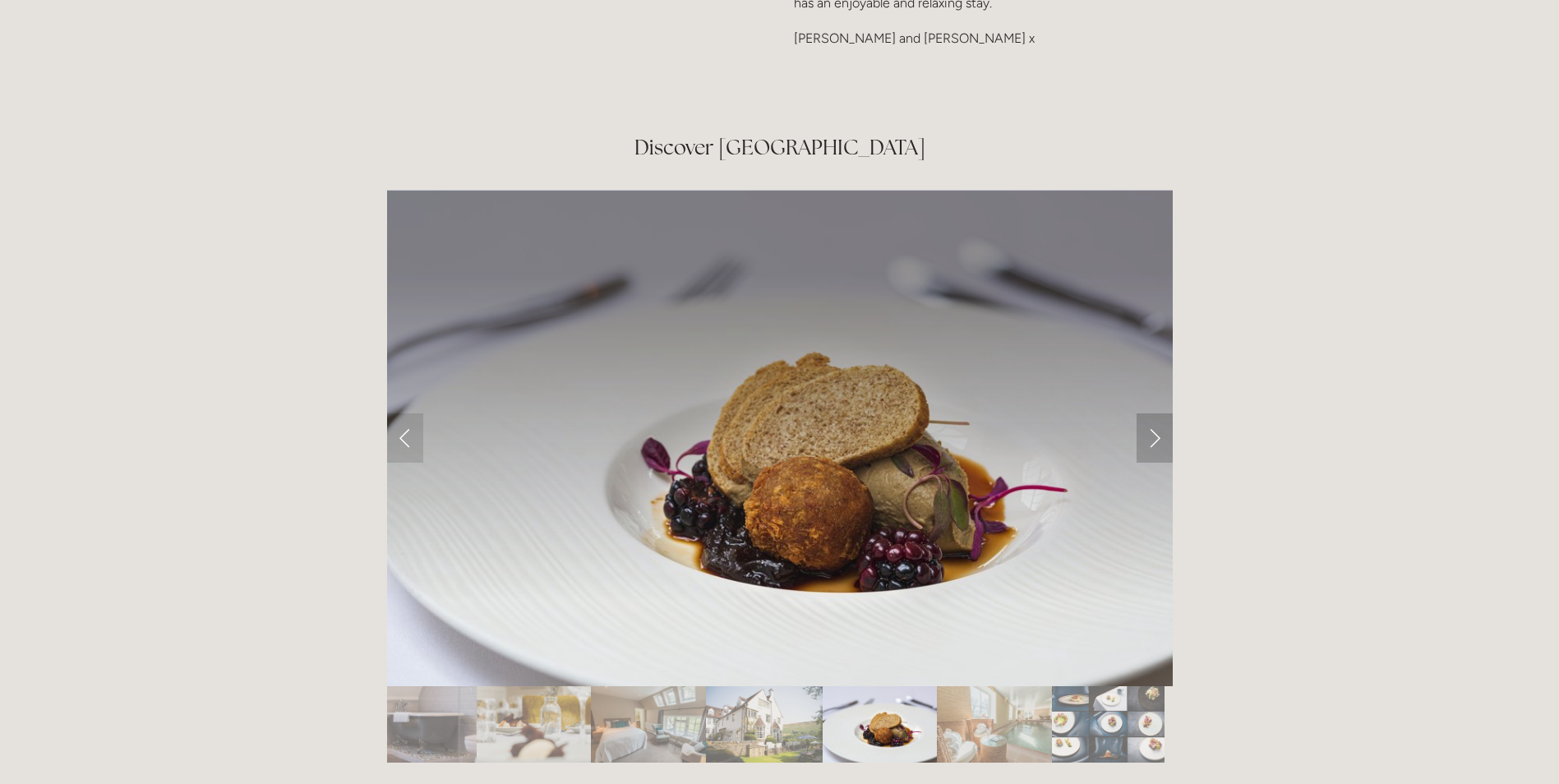
click at [1151, 413] on link "Next Slide" at bounding box center [1154, 437] width 36 height 49
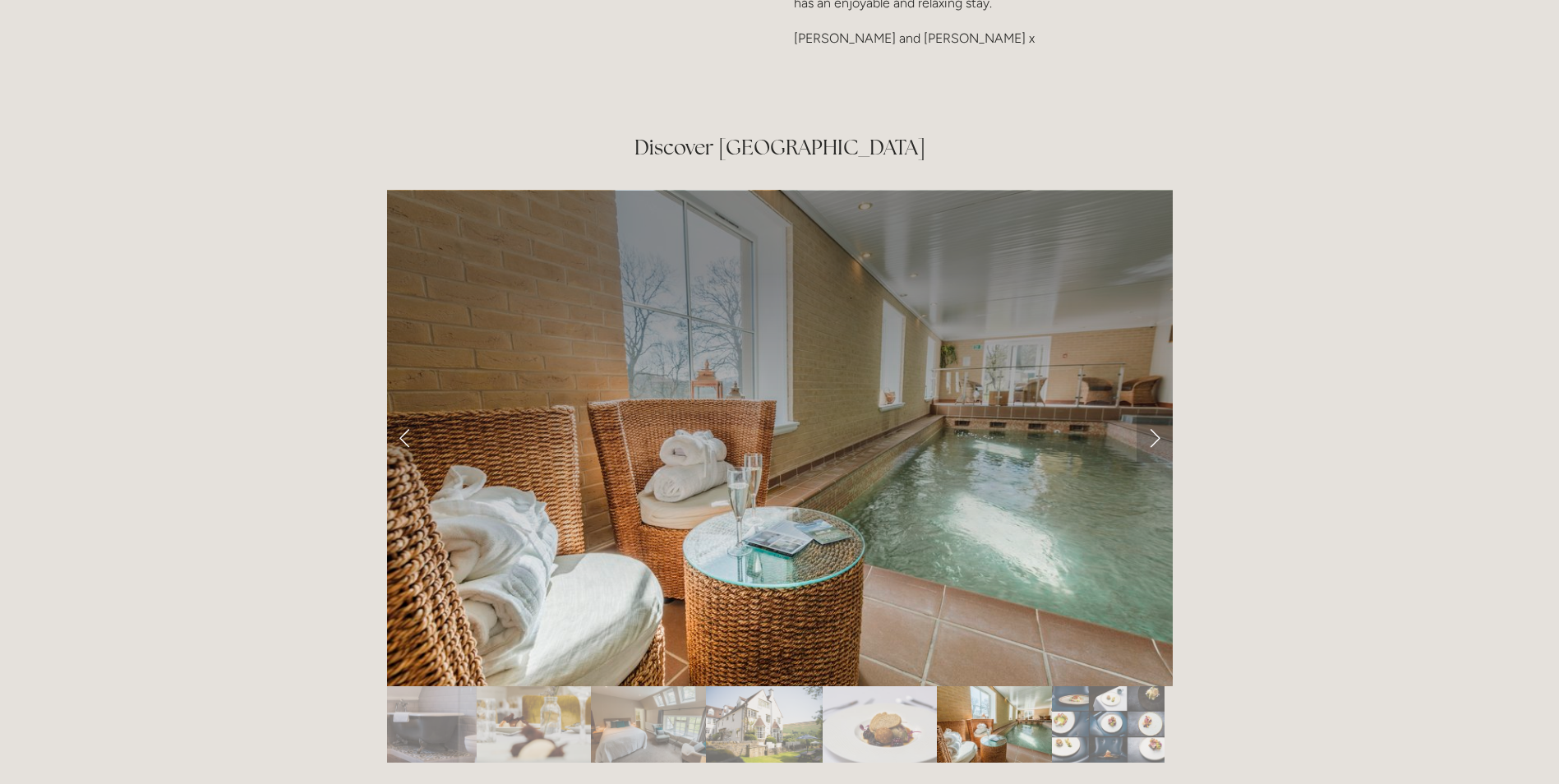
click at [1151, 413] on link "Next Slide" at bounding box center [1154, 437] width 36 height 49
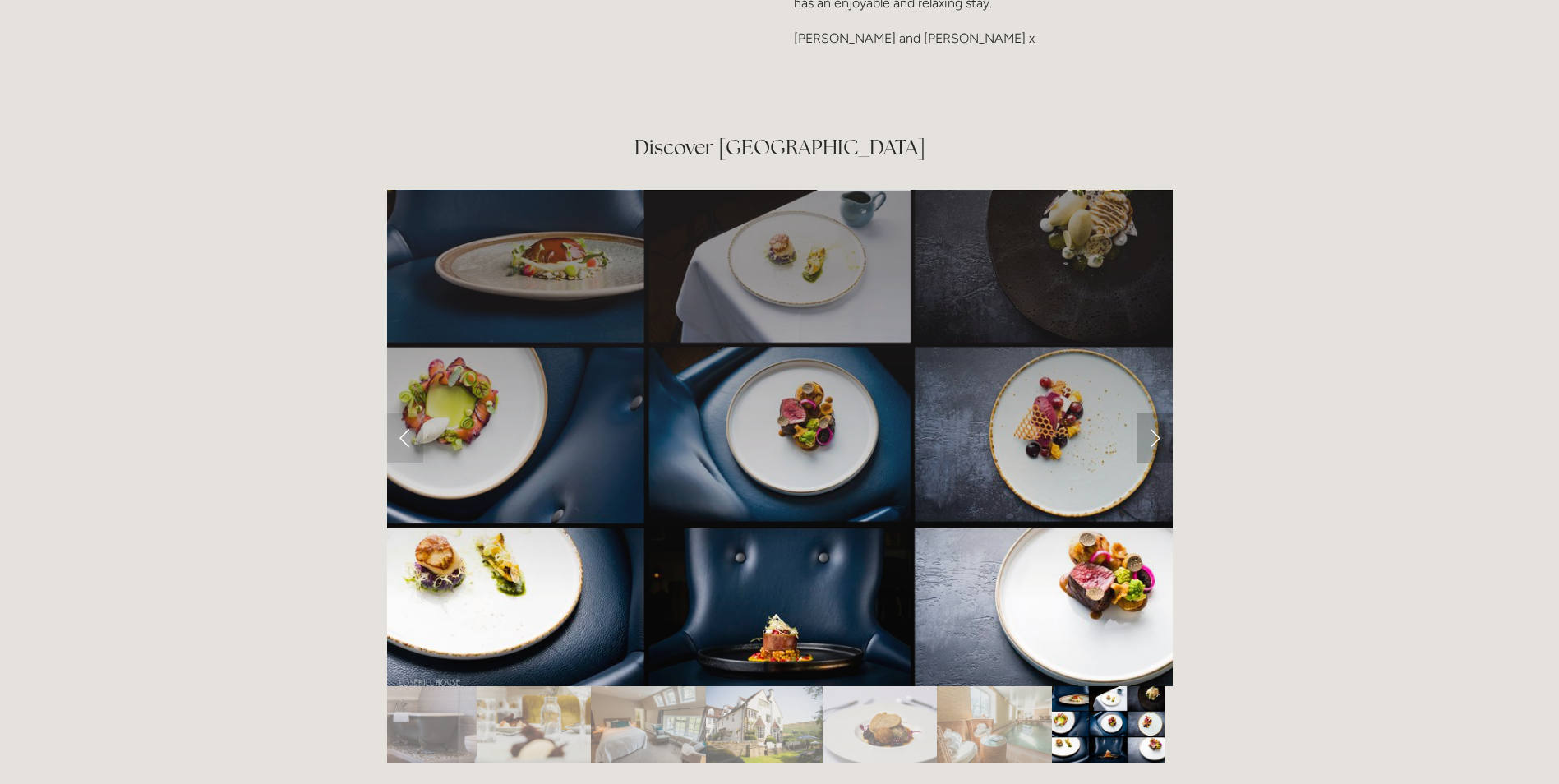
click at [1151, 413] on link "Next Slide" at bounding box center [1154, 437] width 36 height 49
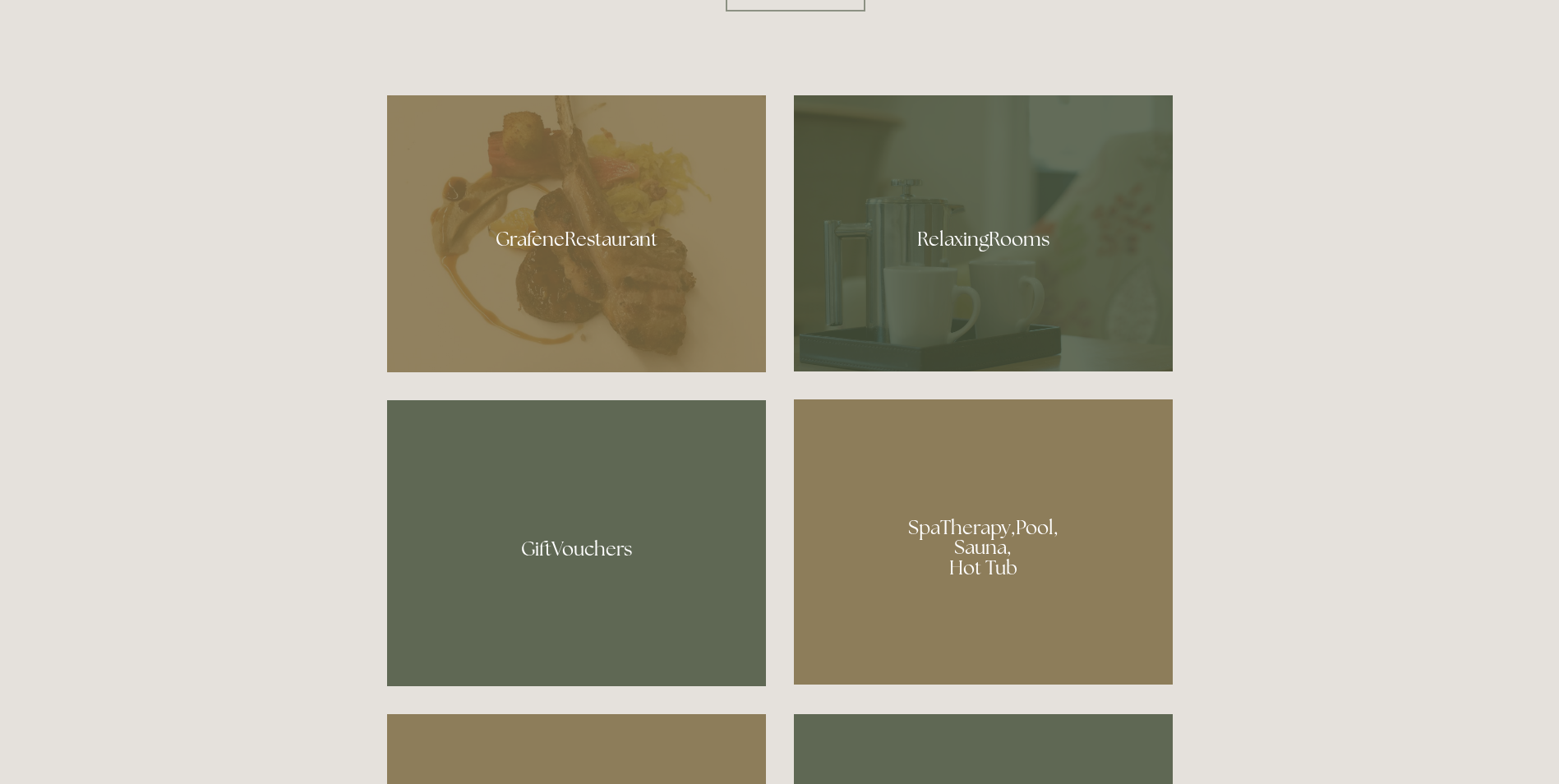
scroll to position [985, 0]
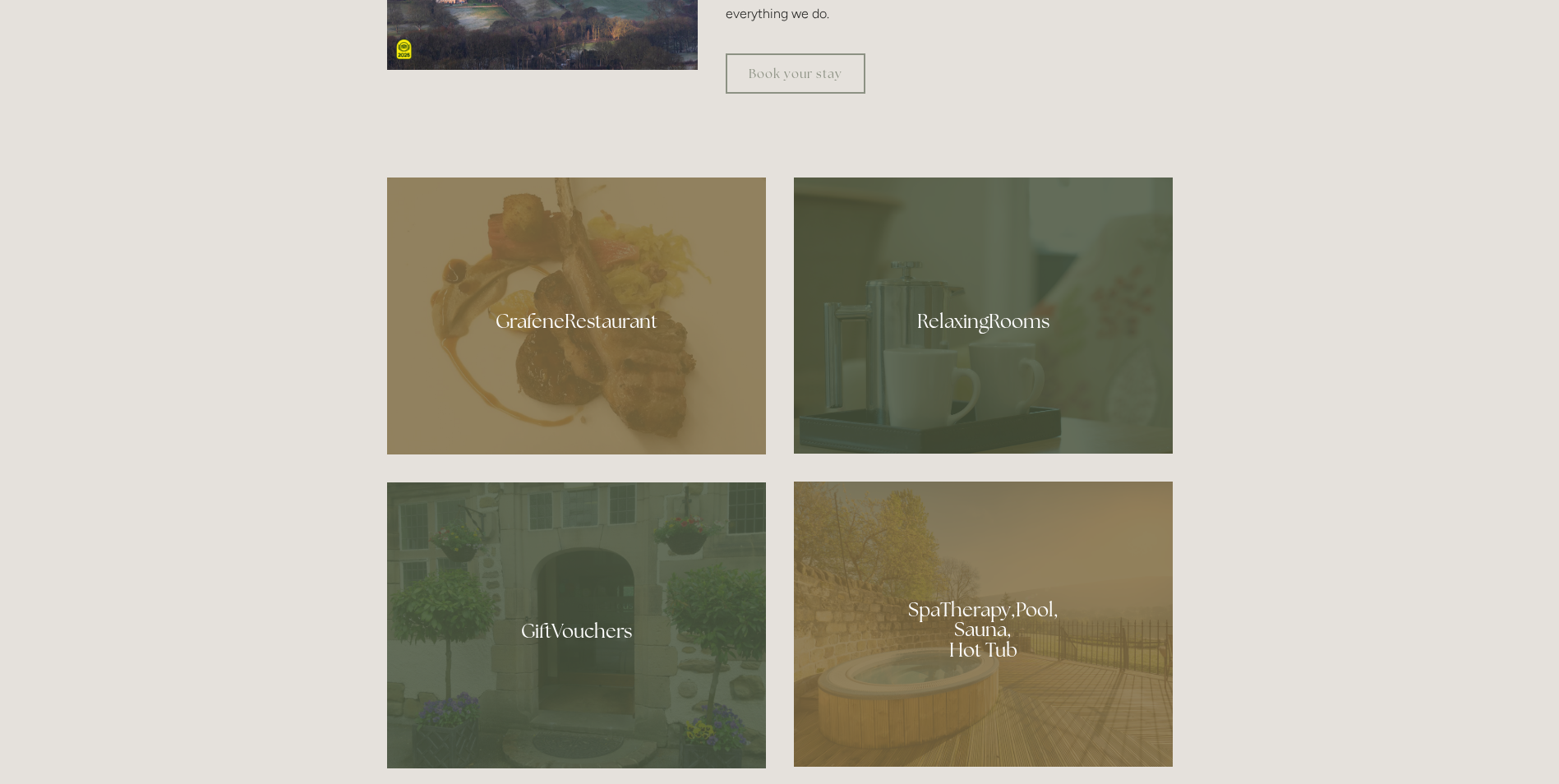
click at [1026, 320] on div at bounding box center [983, 315] width 379 height 276
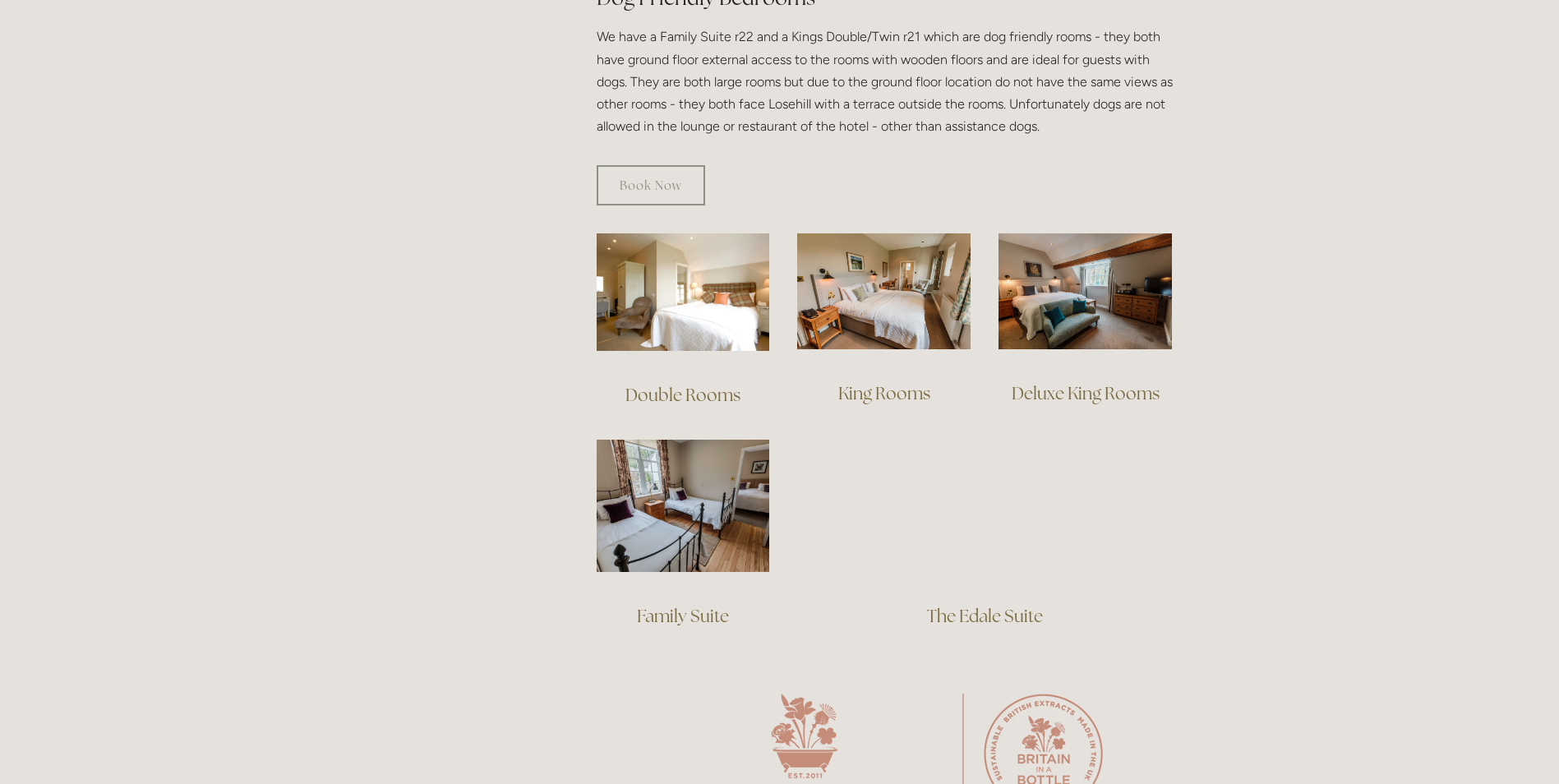
scroll to position [985, 0]
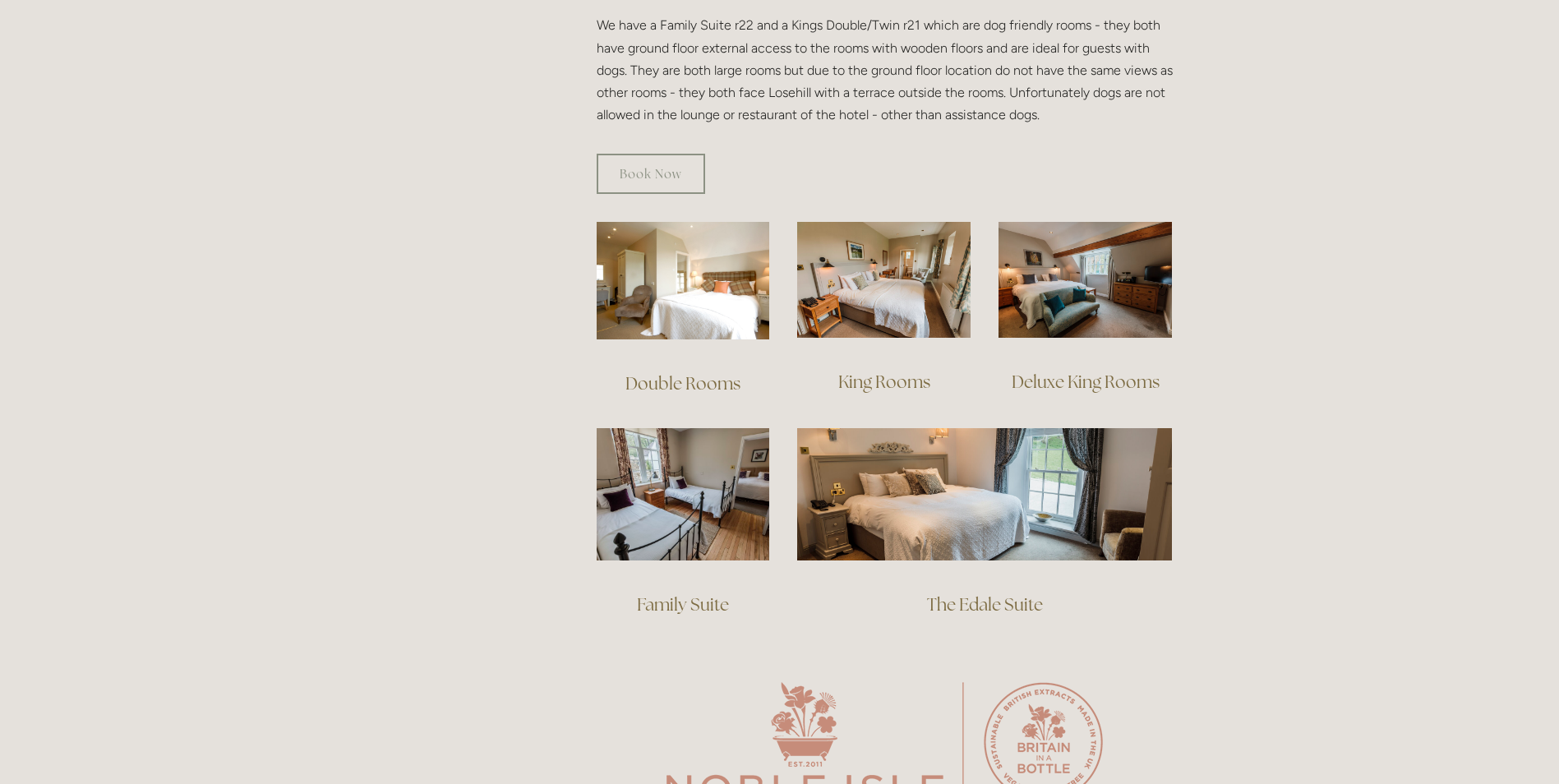
click at [716, 372] on link "Double Rooms" at bounding box center [683, 383] width 115 height 22
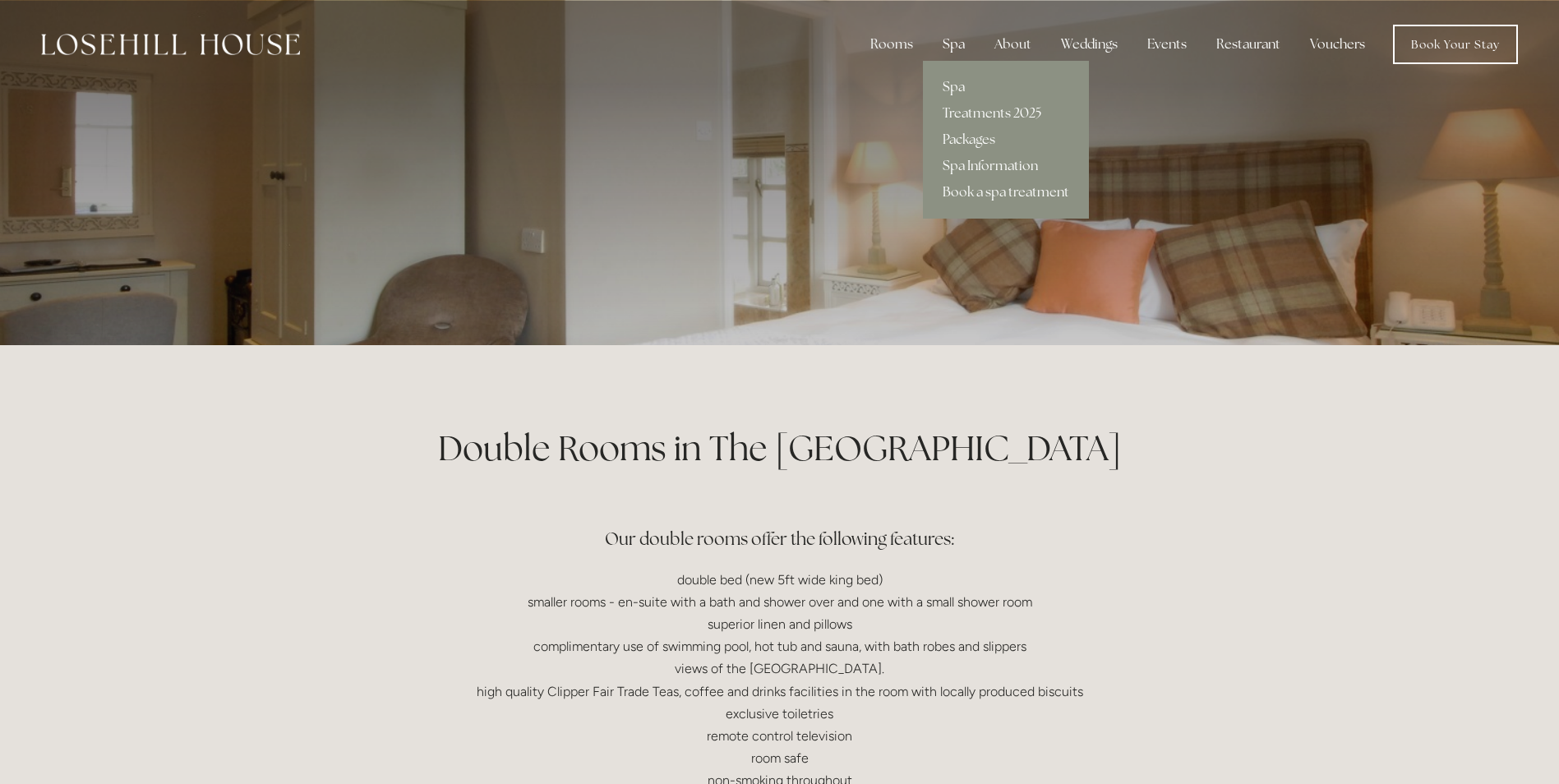
click at [953, 40] on div "Spa" at bounding box center [953, 44] width 48 height 32
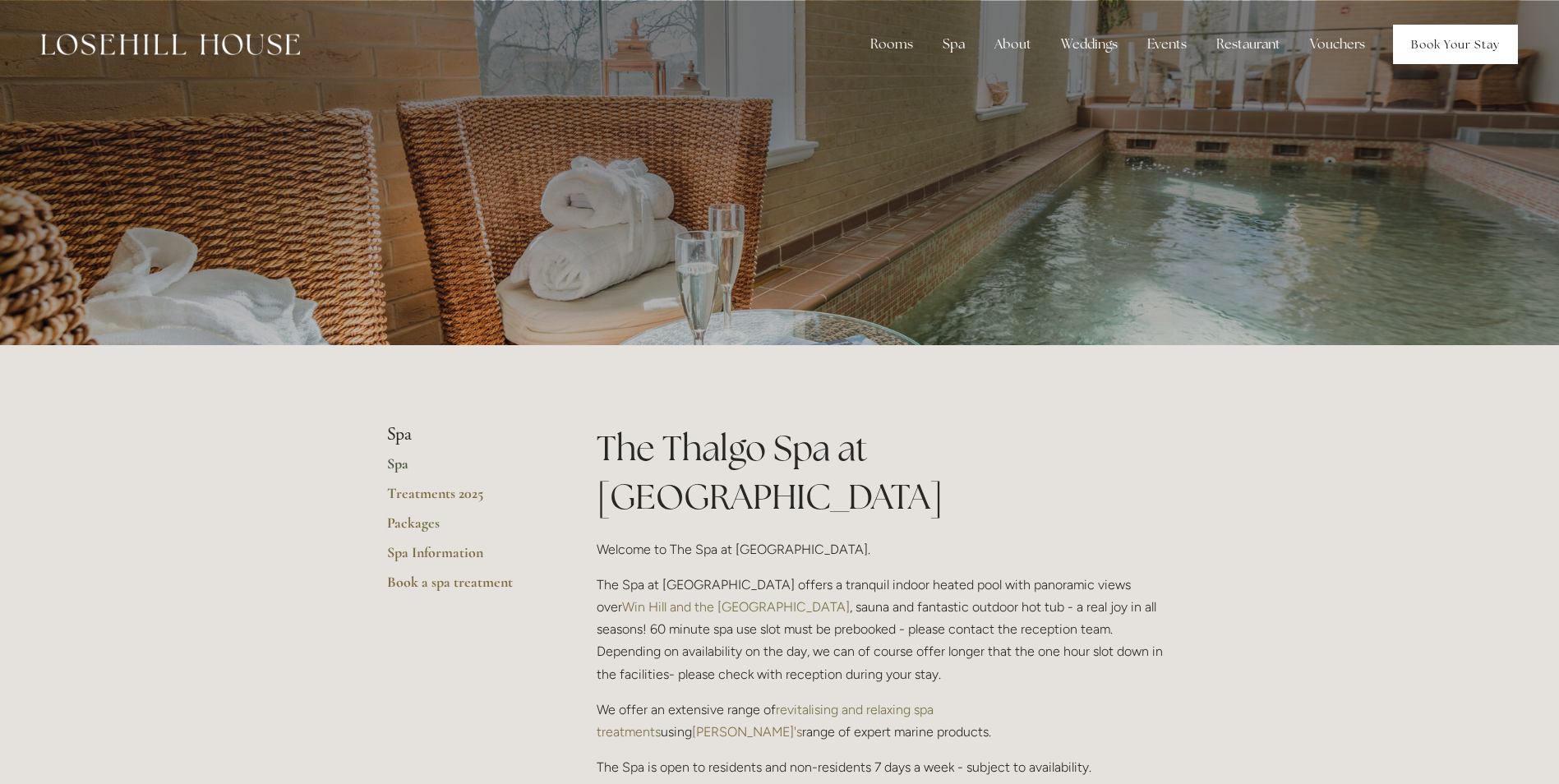
click at [1437, 43] on link "Book Your Stay" at bounding box center [1455, 45] width 125 height 39
